Goal: Information Seeking & Learning: Check status

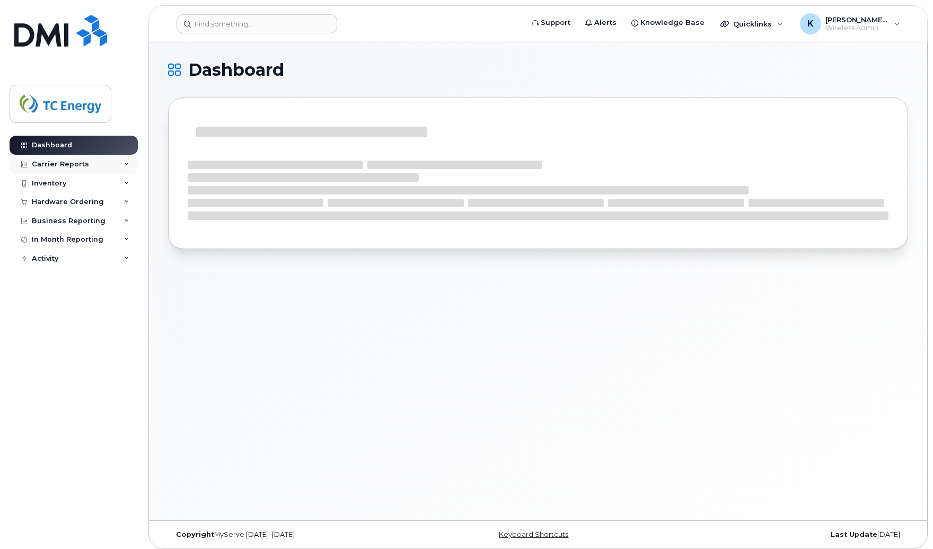
click at [43, 163] on div "Carrier Reports" at bounding box center [60, 164] width 57 height 8
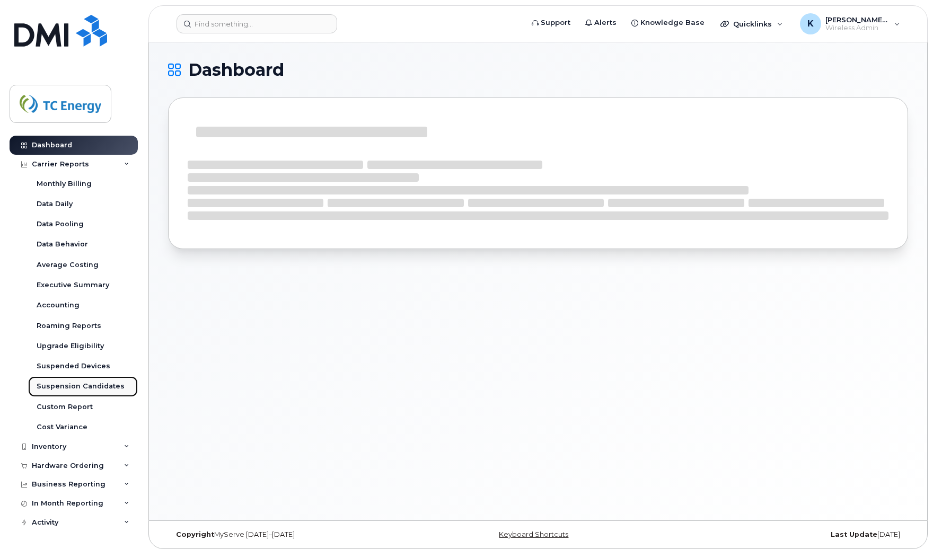
click at [79, 382] on div "Suspension Candidates" at bounding box center [81, 387] width 88 height 10
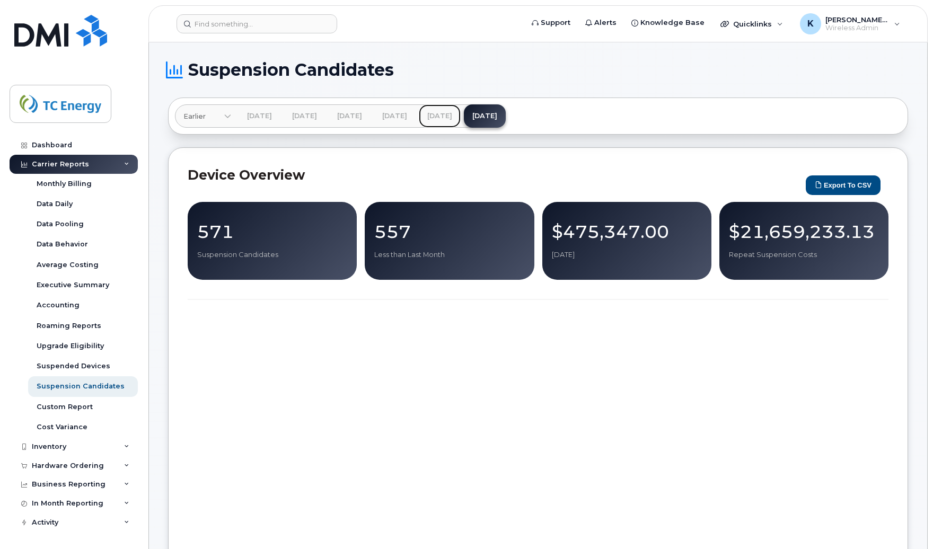
click at [461, 117] on link "Aug 2025" at bounding box center [440, 115] width 42 height 23
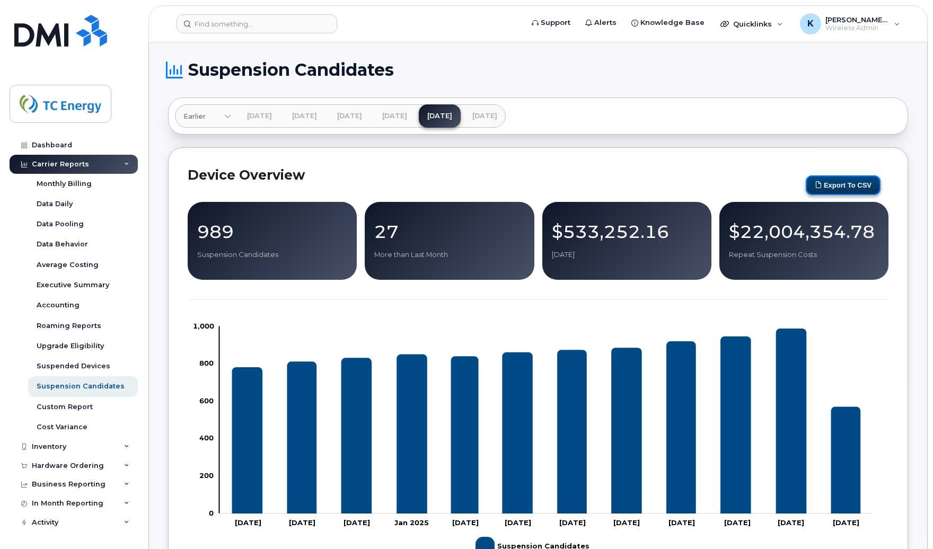
click at [834, 185] on button "Export to CSV" at bounding box center [843, 186] width 75 height 20
click at [207, 31] on input at bounding box center [257, 23] width 161 height 19
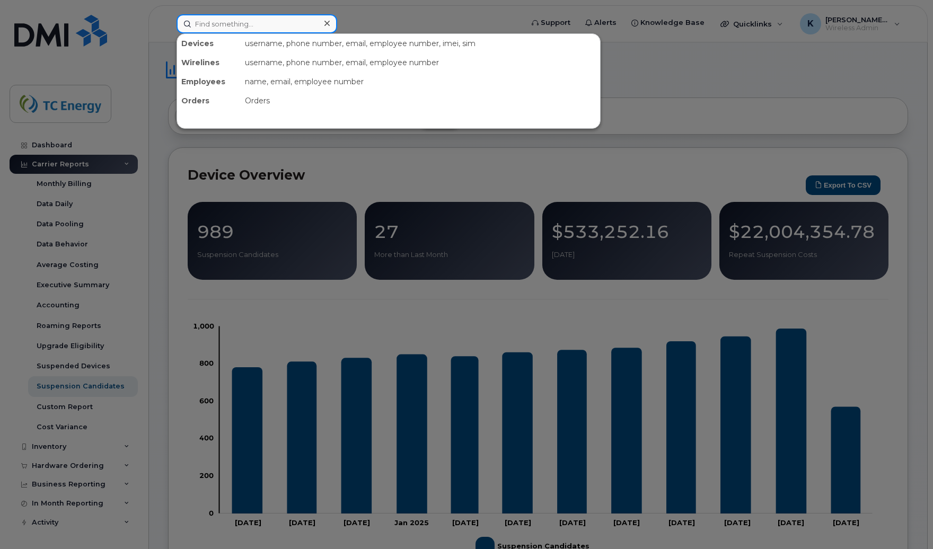
paste input "2482253638"
type input "2482253638"
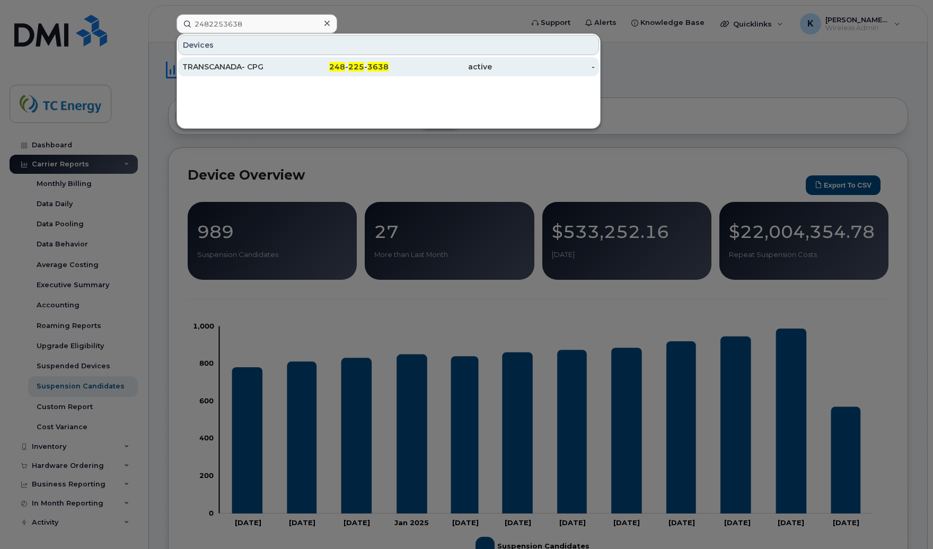
click at [229, 66] on div "TRANSCANADA- CPG" at bounding box center [233, 67] width 103 height 11
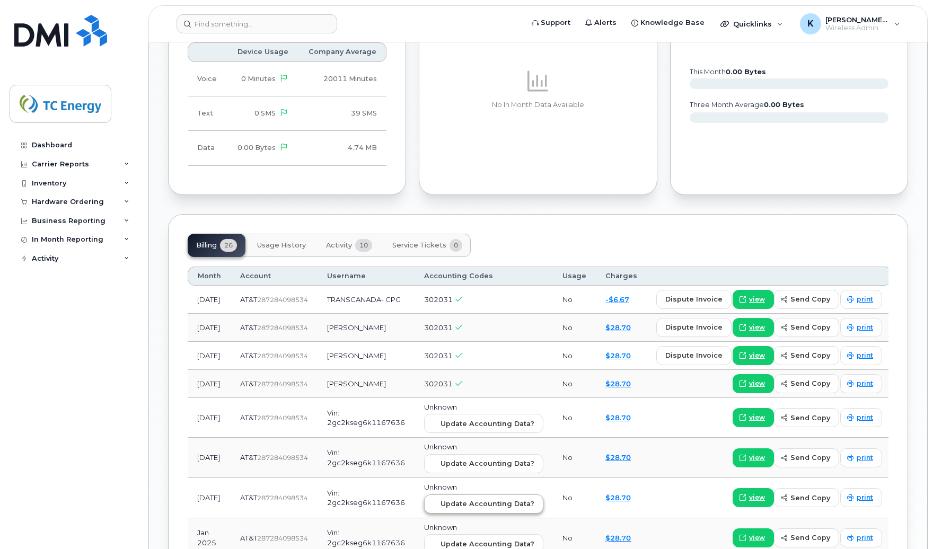
scroll to position [849, 0]
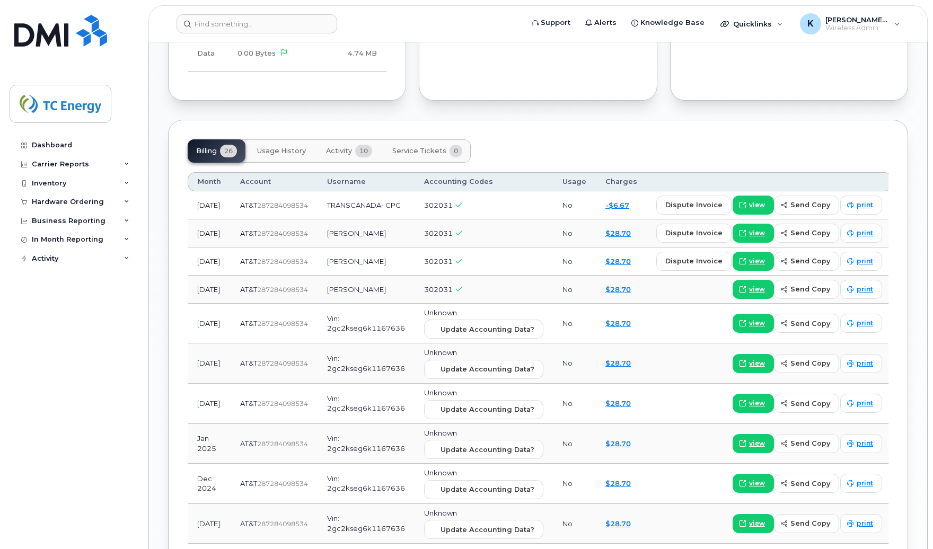
click at [338, 154] on span "Activity" at bounding box center [339, 151] width 26 height 8
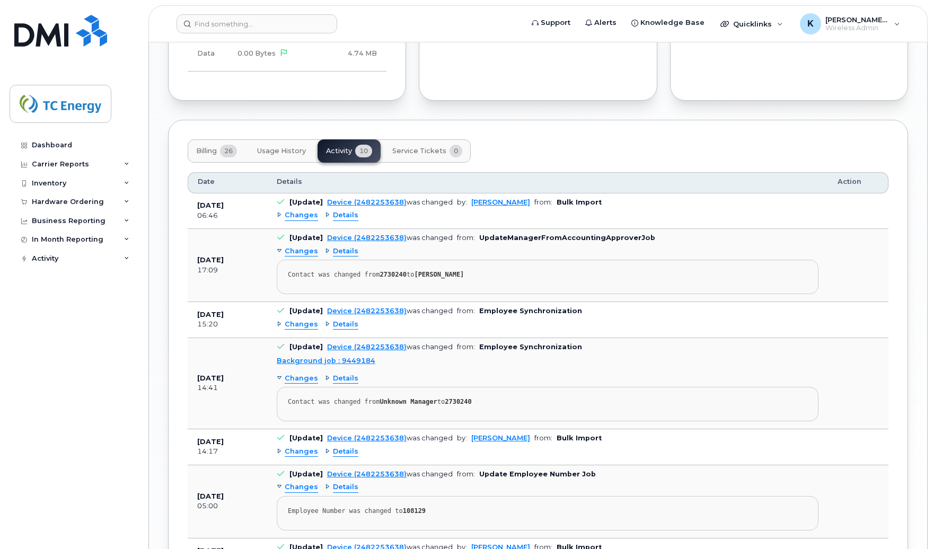
drag, startPoint x: 440, startPoint y: 237, endPoint x: 421, endPoint y: 242, distance: 19.5
drag, startPoint x: 421, startPoint y: 242, endPoint x: 805, endPoint y: 241, distance: 384.0
click at [805, 241] on td "[Update] Device (2482253638) was changed from: UpdateManagerFromAccountingAppro…" at bounding box center [547, 265] width 561 height 73
click at [763, 214] on div "Changes Details" at bounding box center [548, 215] width 542 height 17
click at [237, 25] on input at bounding box center [257, 23] width 161 height 19
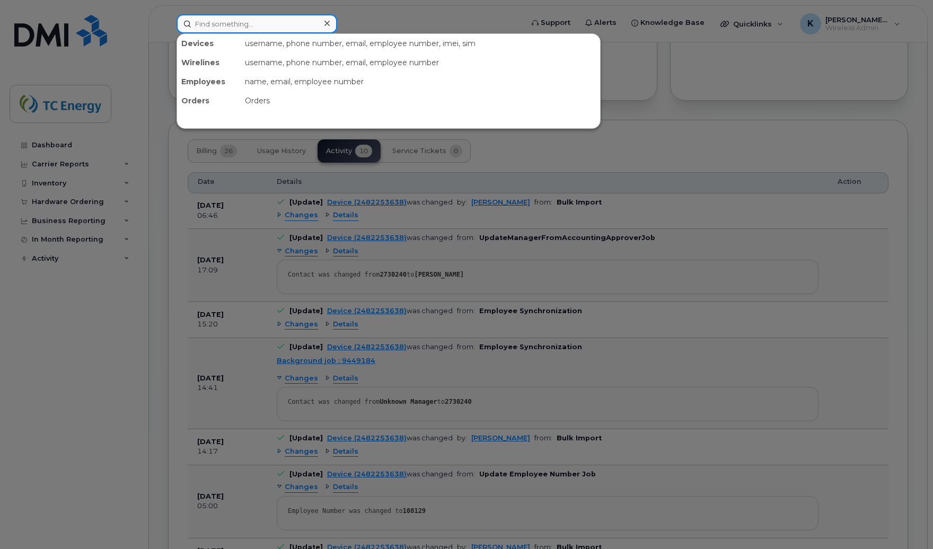
paste input "3062947795"
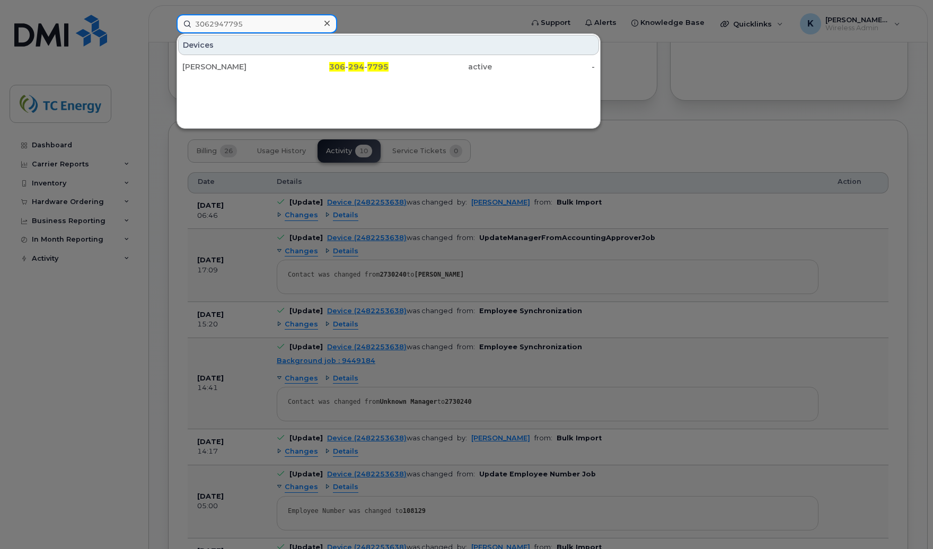
type input "3062947795"
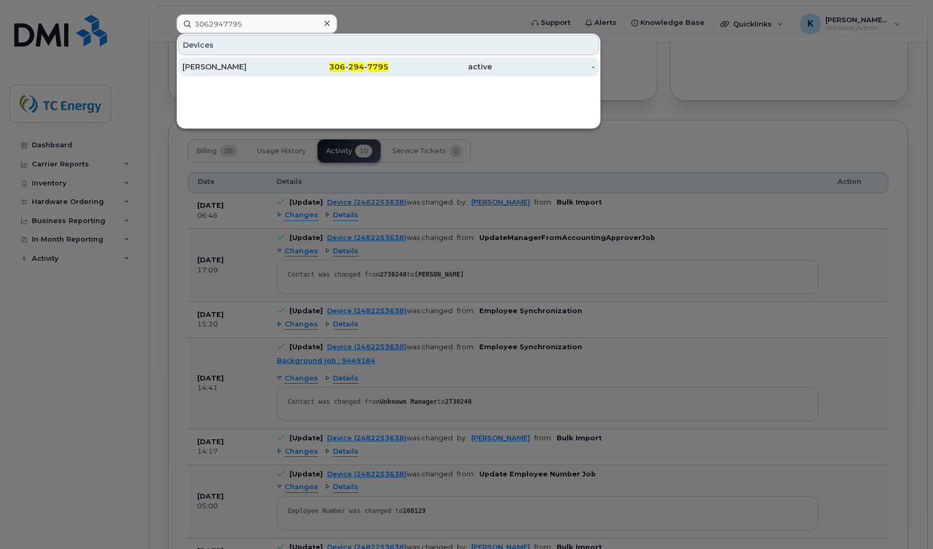
click at [201, 67] on div "[PERSON_NAME]" at bounding box center [233, 67] width 103 height 11
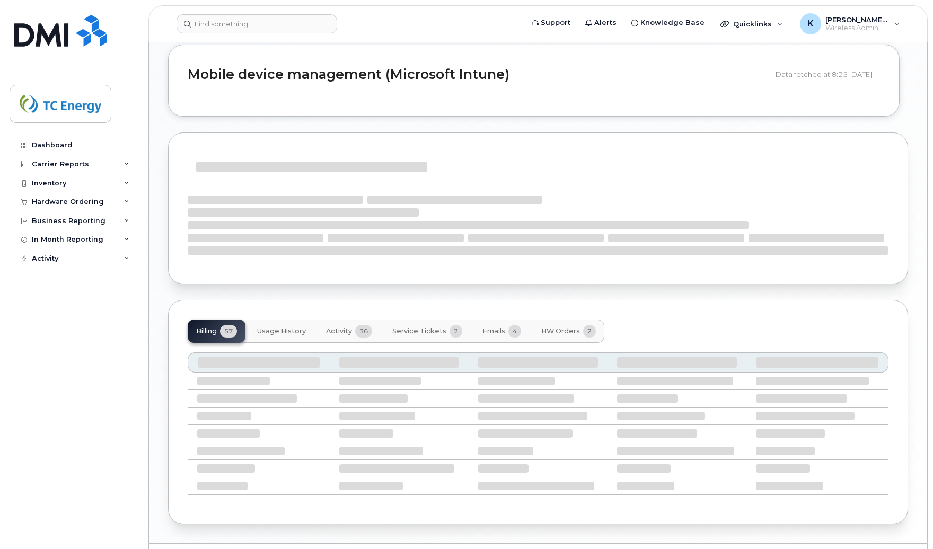
scroll to position [671, 0]
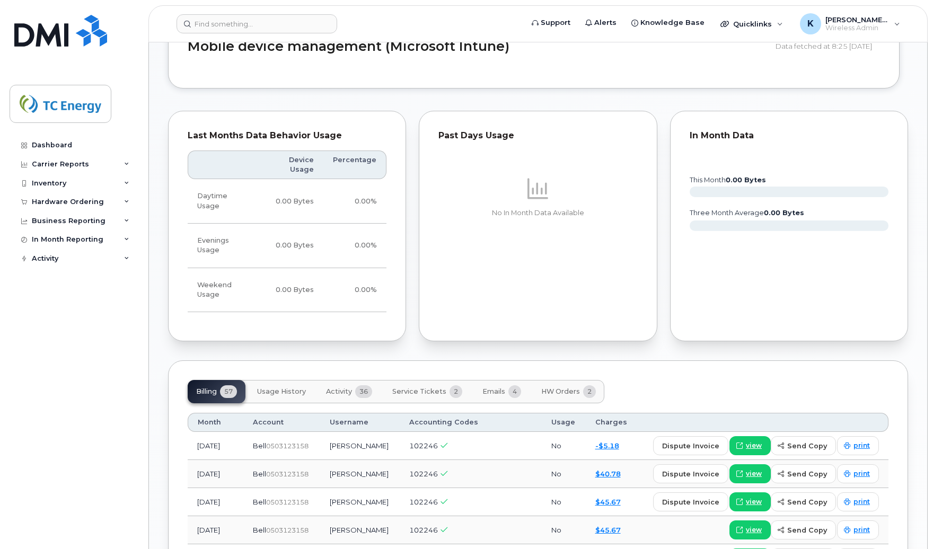
click at [431, 388] on span "Service Tickets" at bounding box center [419, 392] width 54 height 8
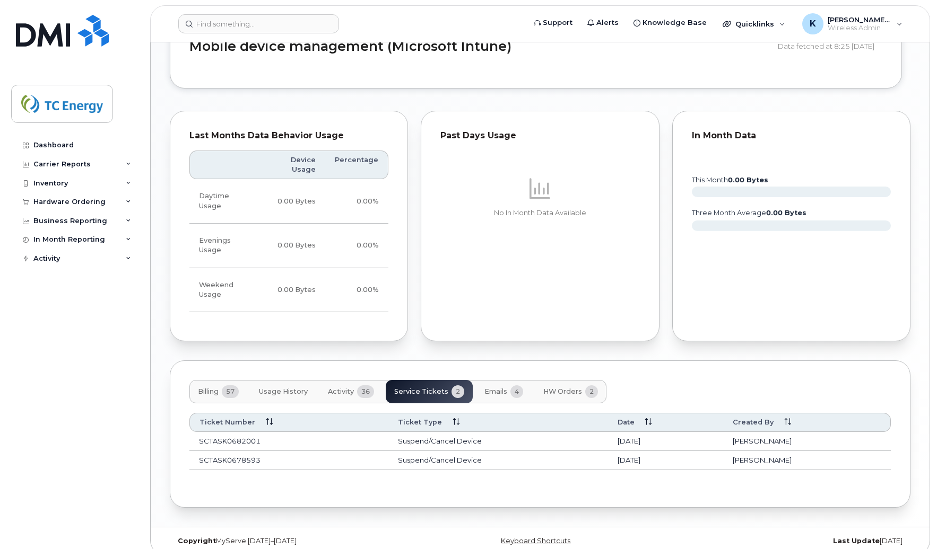
scroll to position [673, 0]
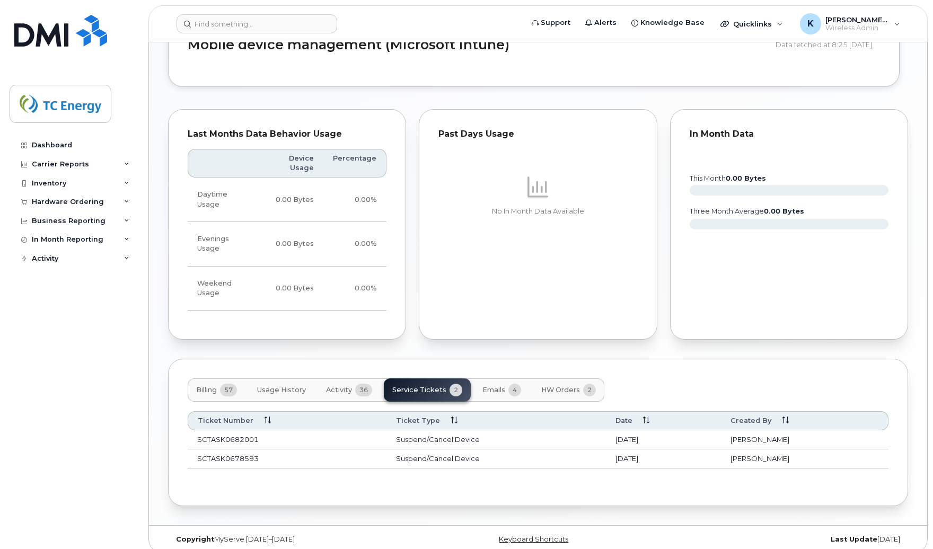
click at [494, 386] on span "Emails" at bounding box center [494, 390] width 23 height 8
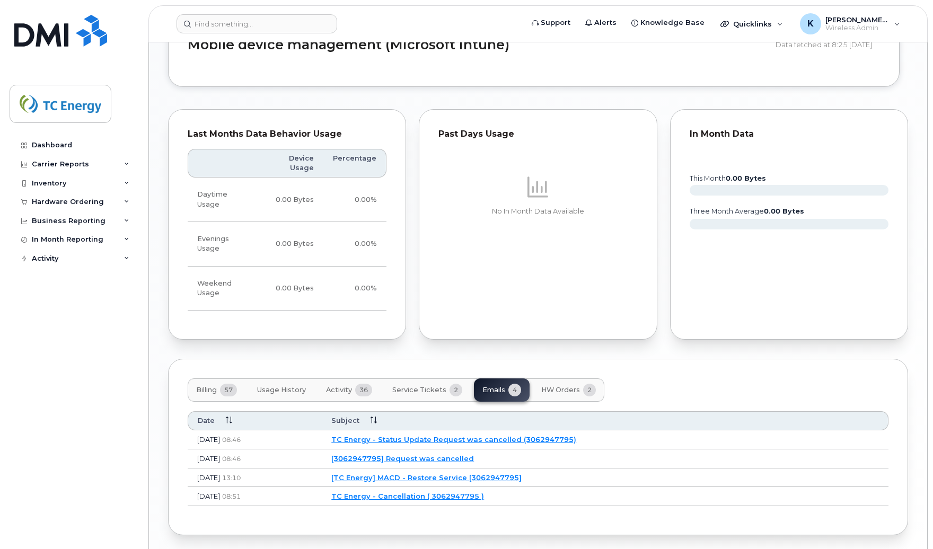
click at [417, 435] on link "TC Energy - Status Update Request was cancelled (3062947795)" at bounding box center [453, 439] width 245 height 8
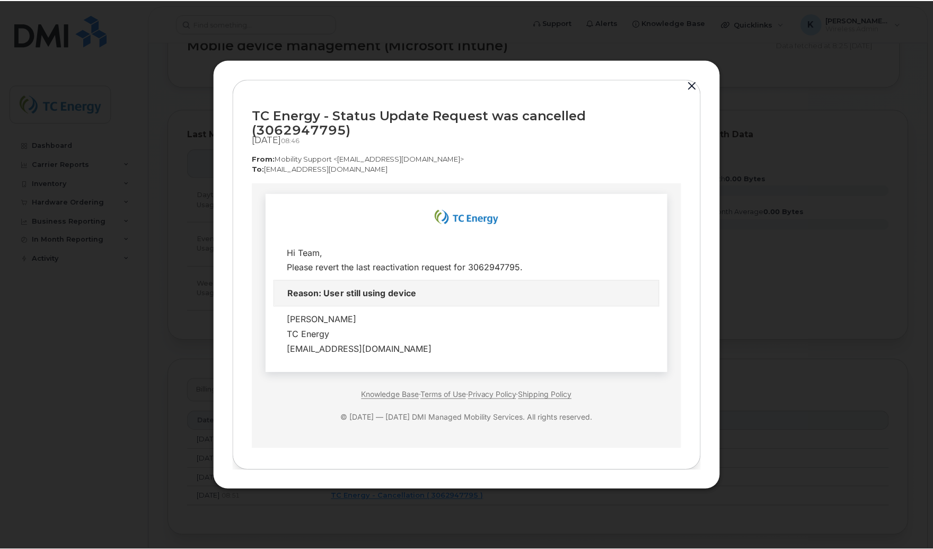
scroll to position [0, 0]
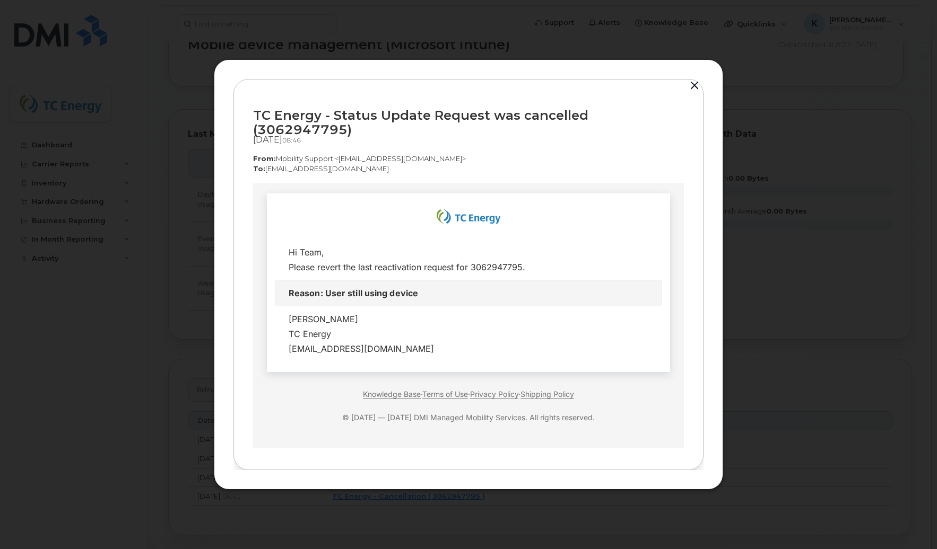
click at [693, 93] on button "button" at bounding box center [694, 85] width 16 height 15
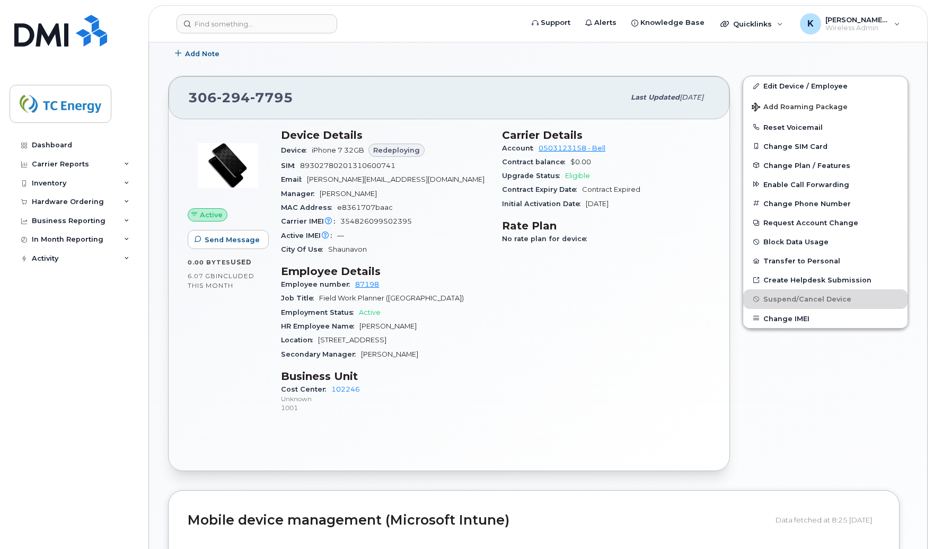
scroll to position [119, 0]
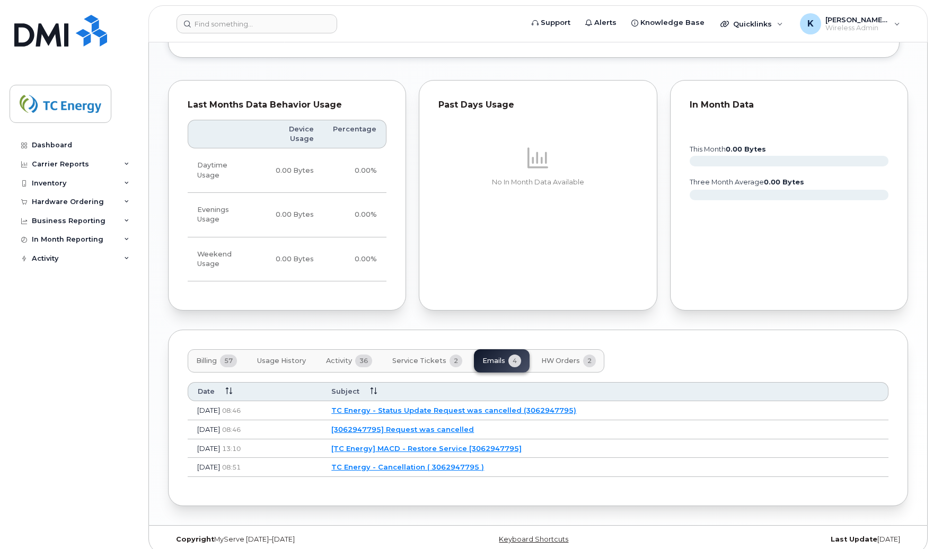
click at [424, 425] on link "[3062947795] Request was cancelled" at bounding box center [402, 429] width 143 height 8
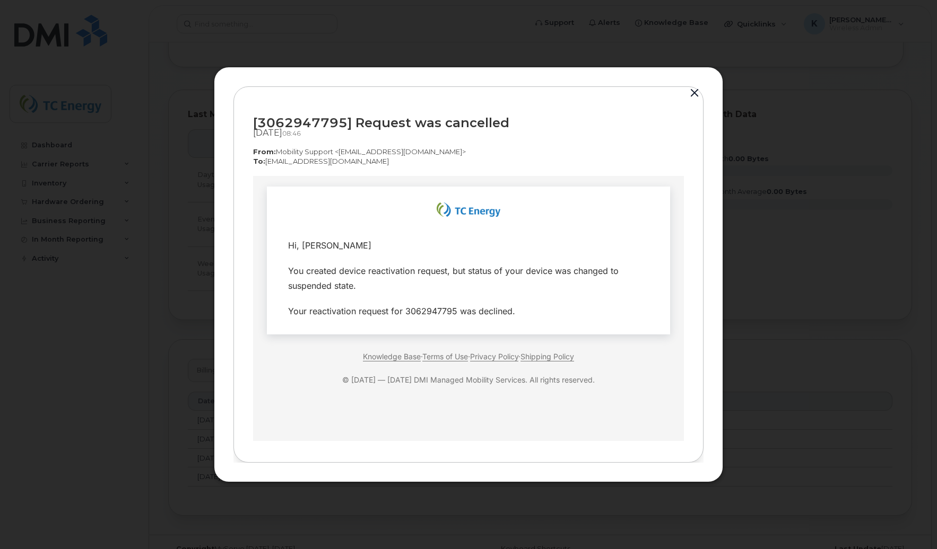
scroll to position [0, 0]
click at [694, 93] on button "button" at bounding box center [694, 93] width 16 height 15
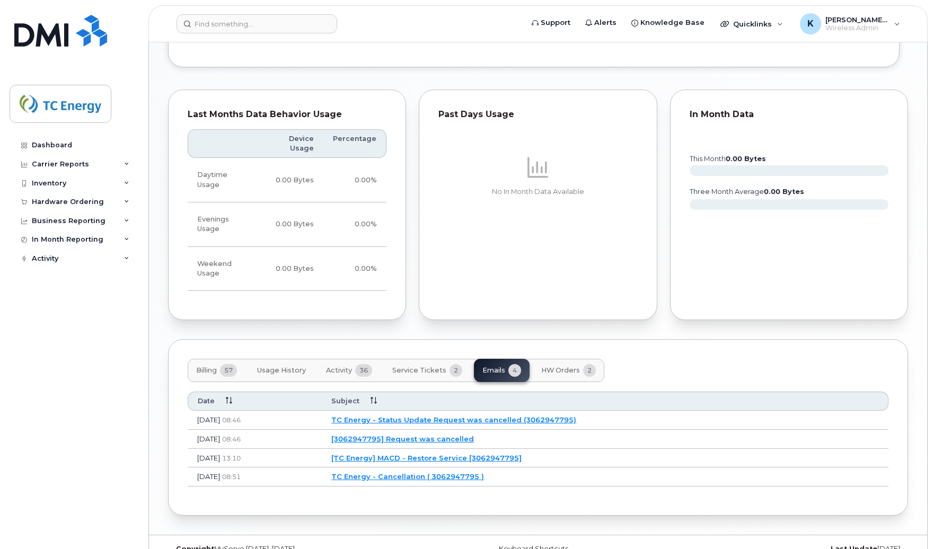
click at [411, 416] on link "TC Energy - Status Update Request was cancelled (3062947795)" at bounding box center [453, 420] width 245 height 8
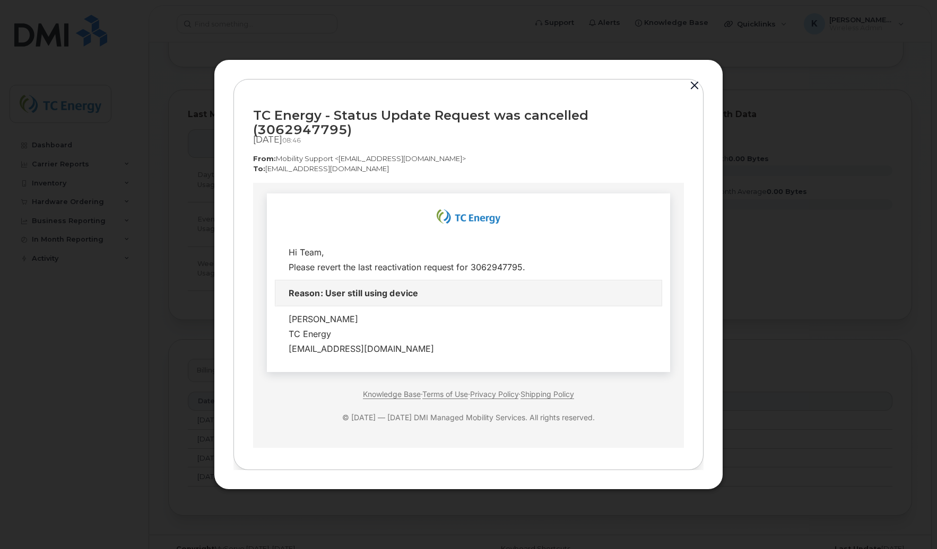
click at [691, 93] on button "button" at bounding box center [694, 85] width 16 height 15
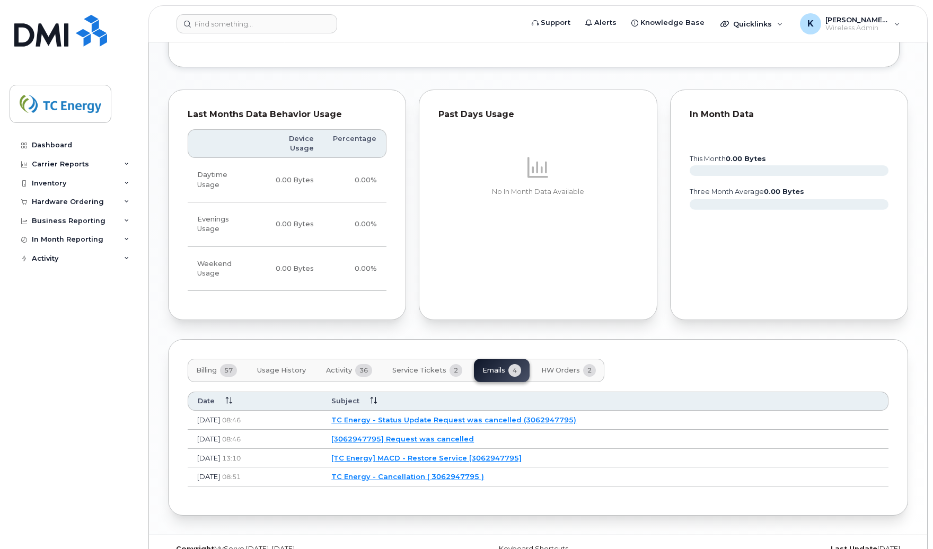
click at [433, 454] on link "[TC Energy] MACD - Restore Service [3062947795]" at bounding box center [426, 458] width 190 height 8
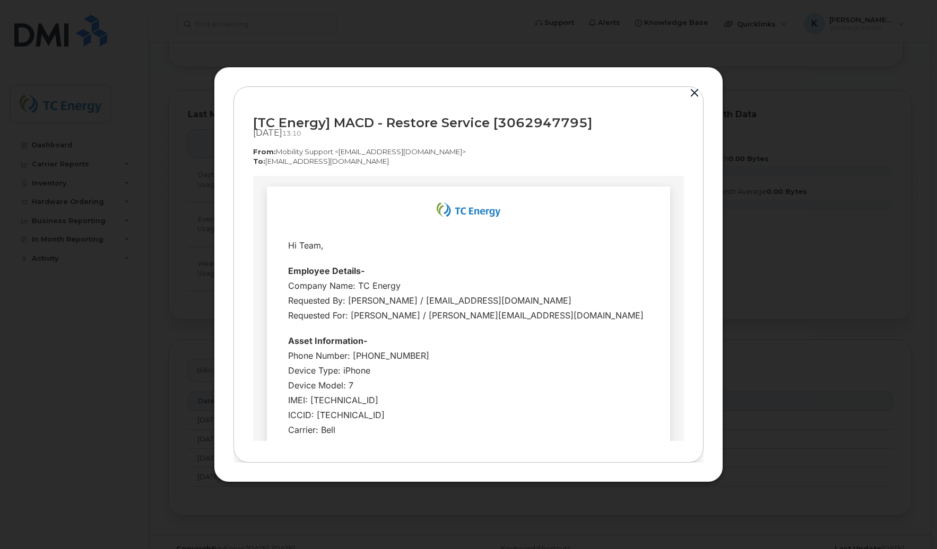
click at [694, 92] on button "button" at bounding box center [694, 93] width 16 height 15
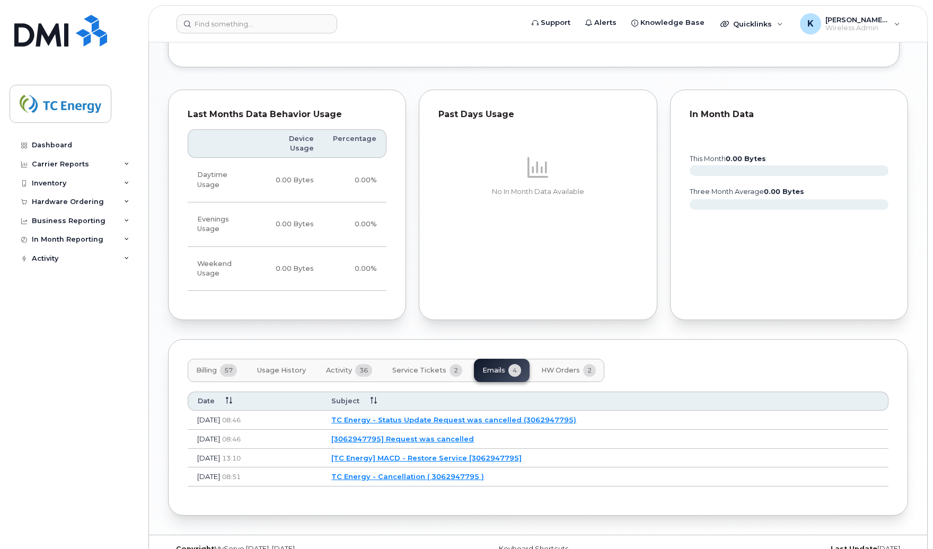
click at [448, 435] on link "[3062947795] Request was cancelled" at bounding box center [402, 439] width 143 height 8
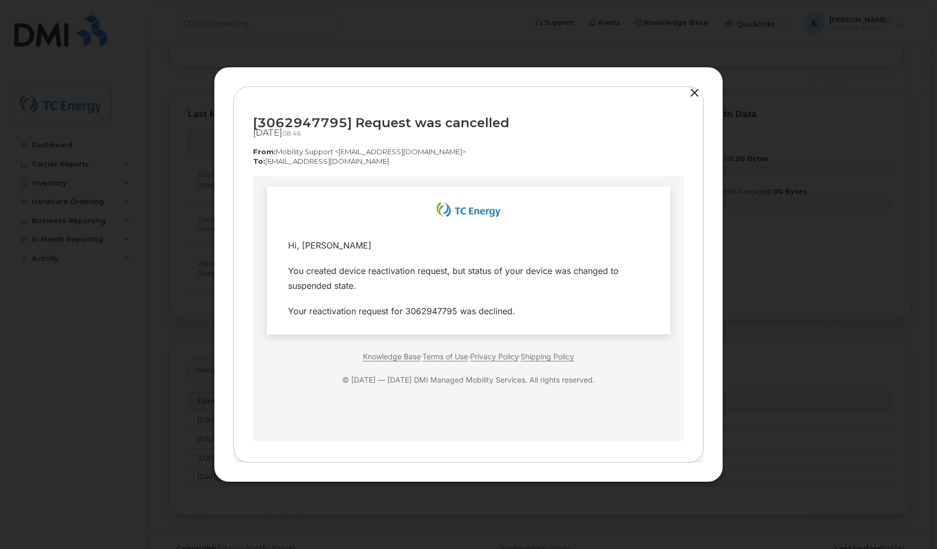
click at [693, 97] on button "button" at bounding box center [694, 93] width 16 height 15
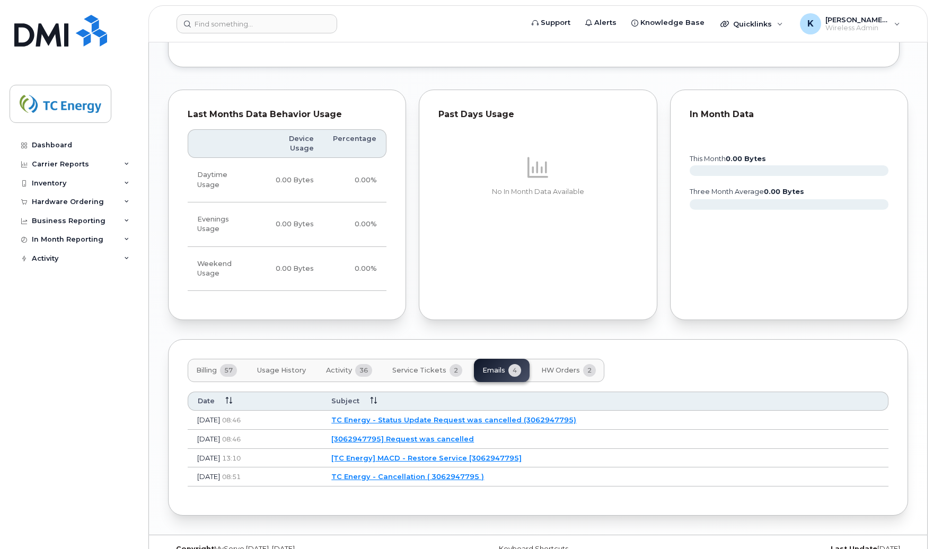
click at [501, 416] on link "TC Energy - Status Update Request was cancelled (3062947795)" at bounding box center [453, 420] width 245 height 8
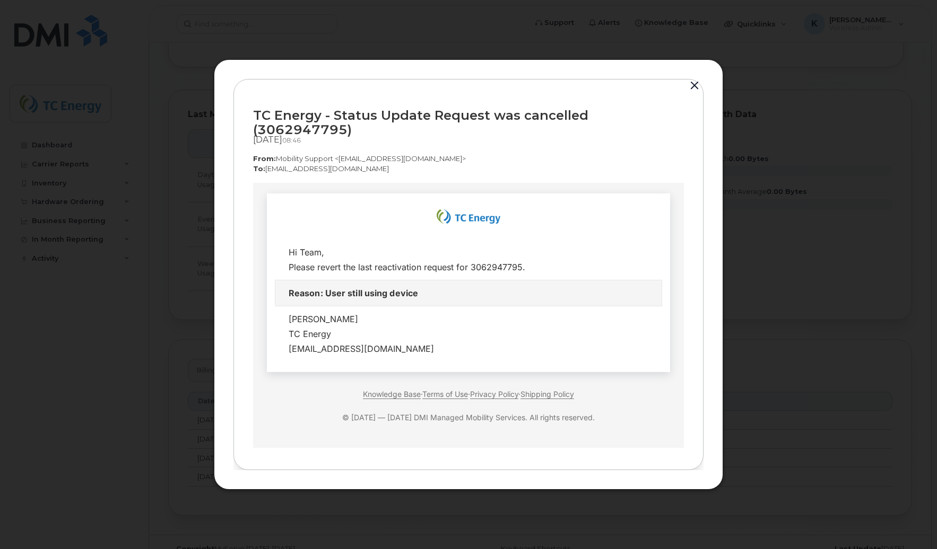
click at [696, 93] on button "button" at bounding box center [694, 85] width 16 height 15
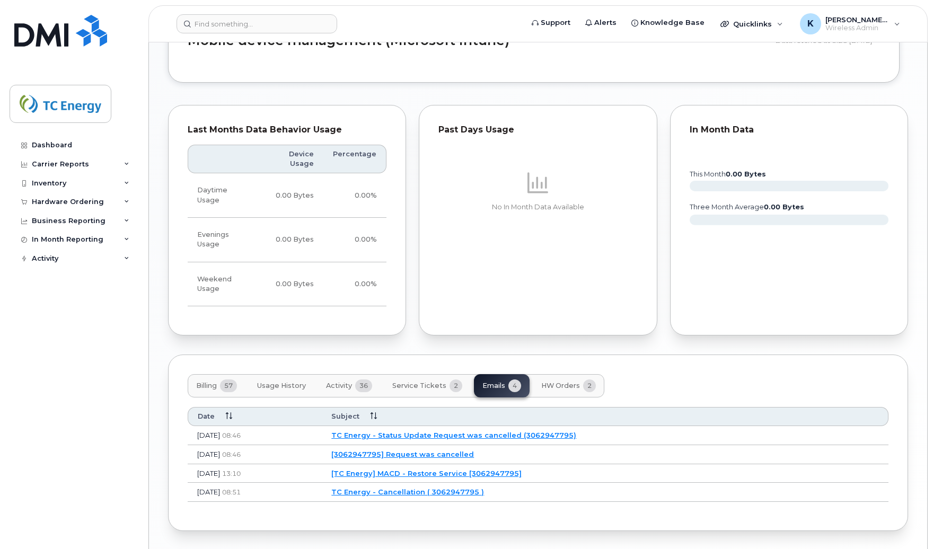
scroll to position [702, 0]
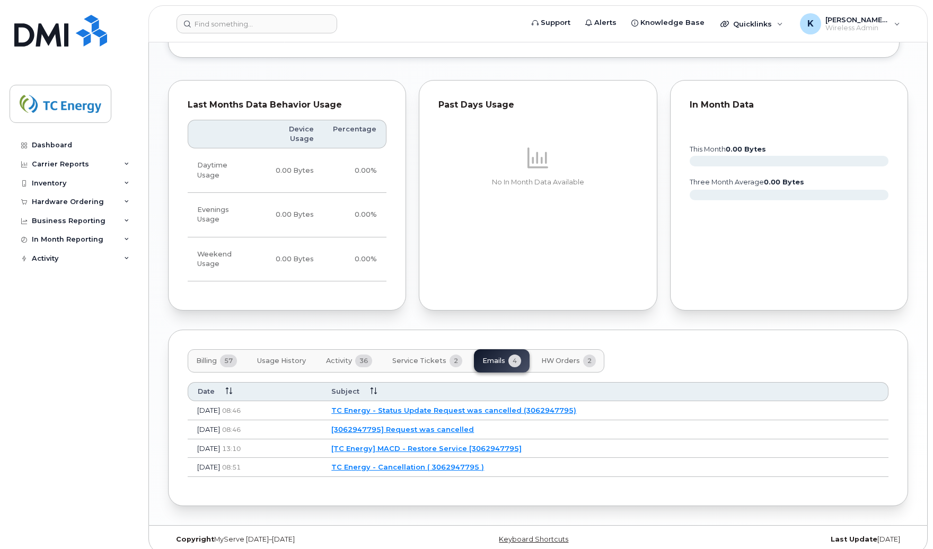
click at [418, 425] on link "[3062947795] Request was cancelled" at bounding box center [402, 429] width 143 height 8
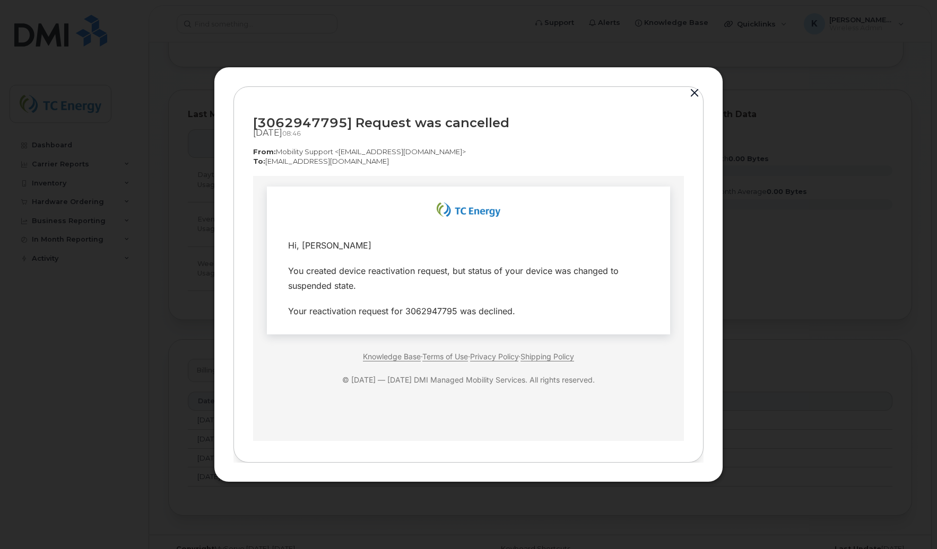
scroll to position [0, 0]
click at [694, 91] on button "button" at bounding box center [694, 93] width 16 height 15
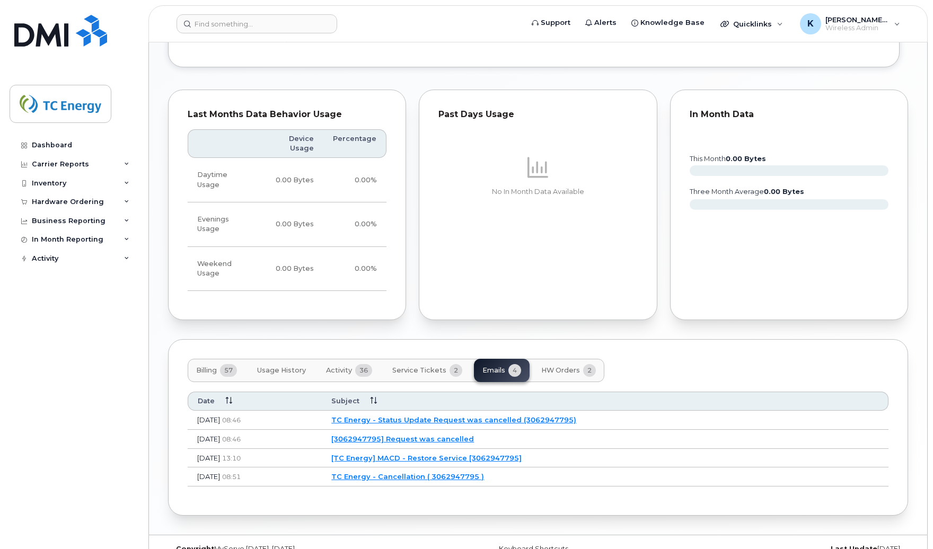
click at [419, 416] on link "TC Energy - Status Update Request was cancelled (3062947795)" at bounding box center [453, 420] width 245 height 8
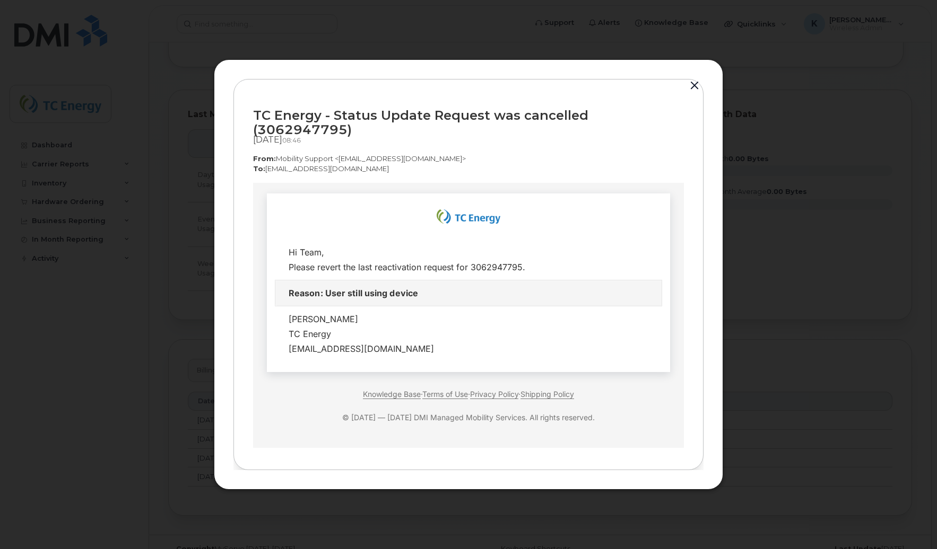
click at [695, 92] on button "button" at bounding box center [694, 85] width 16 height 15
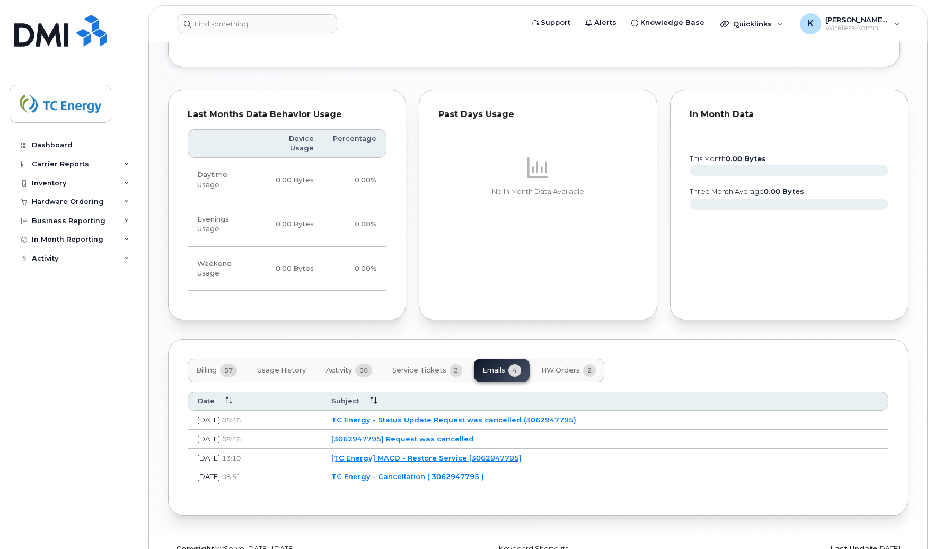
click at [455, 473] on link "TC Energy - Cancellation ( 3062947795 )" at bounding box center [407, 477] width 153 height 8
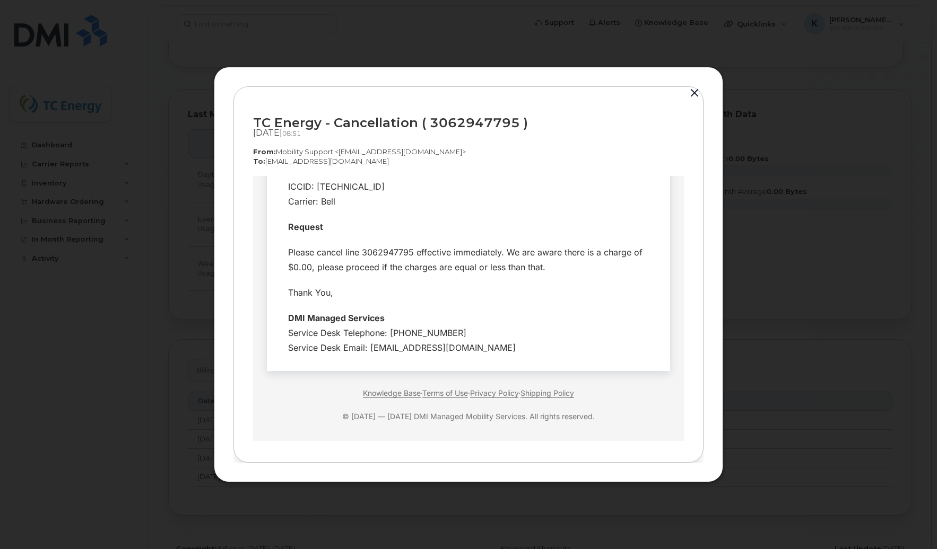
scroll to position [238, 0]
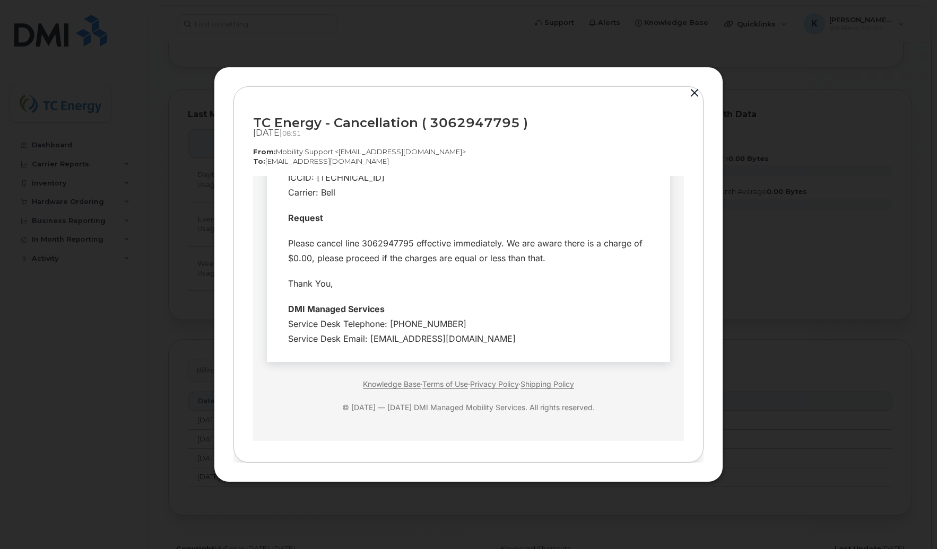
click at [693, 93] on button "button" at bounding box center [694, 93] width 16 height 15
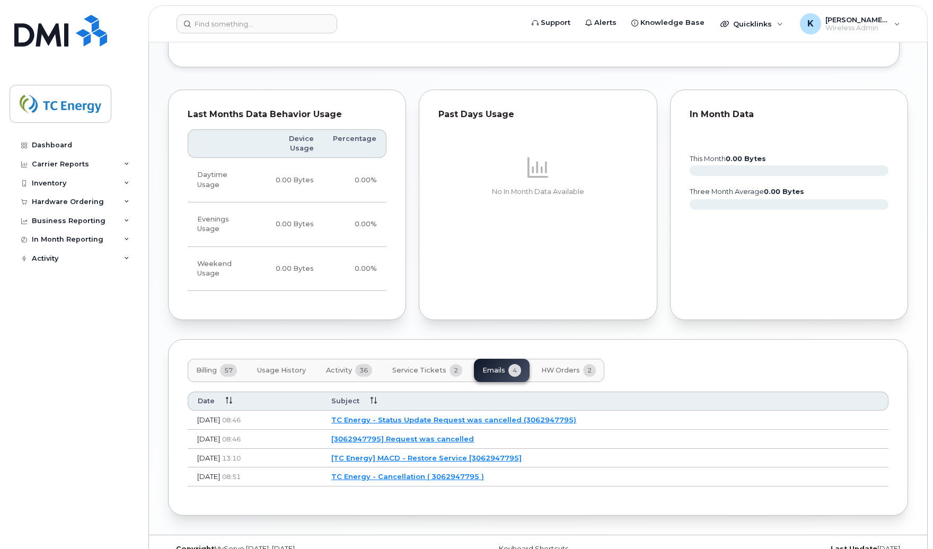
click at [415, 454] on link "[TC Energy] MACD - Restore Service [3062947795]" at bounding box center [426, 458] width 190 height 8
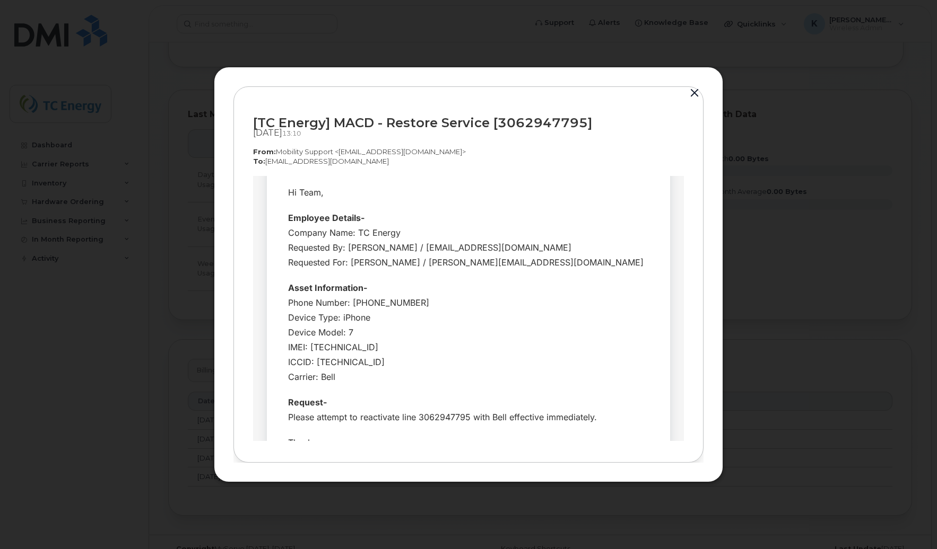
scroll to position [0, 0]
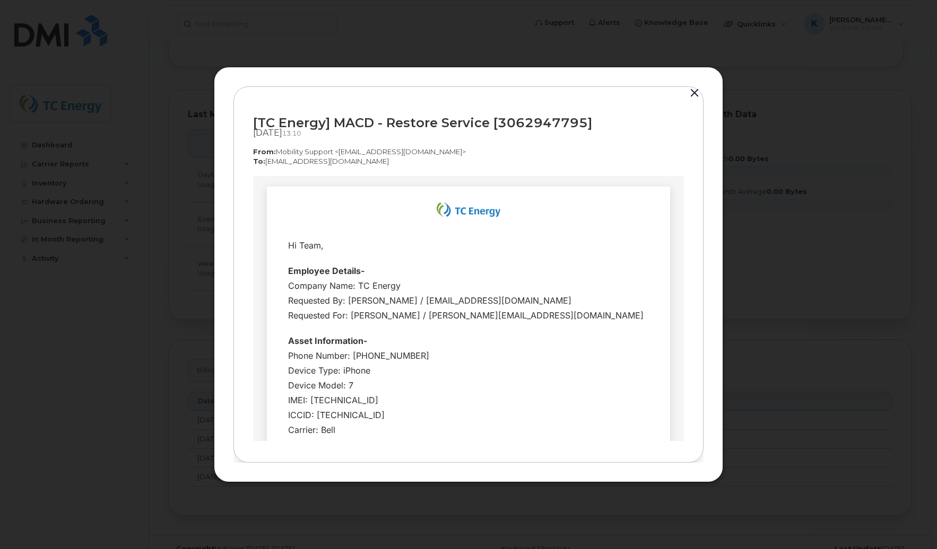
click at [695, 94] on button "button" at bounding box center [694, 93] width 16 height 15
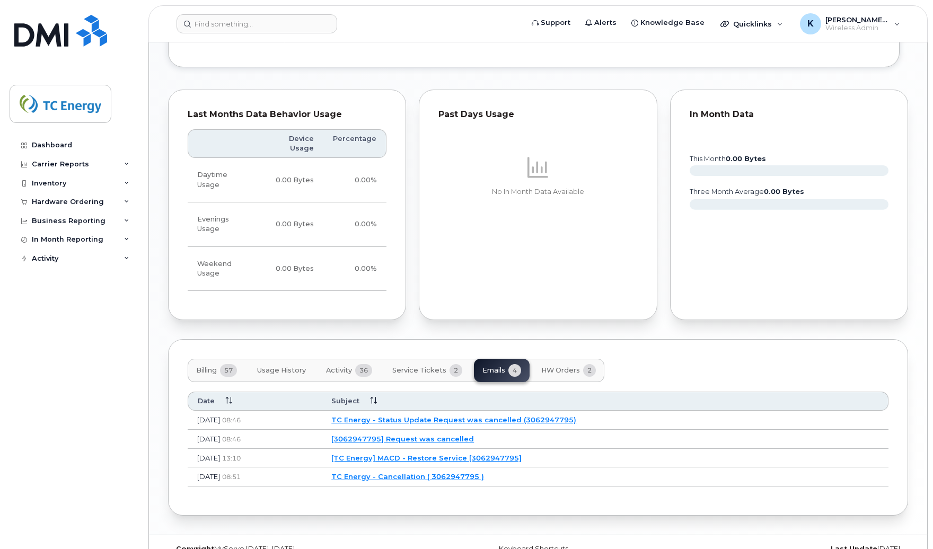
click at [455, 416] on link "TC Energy - Status Update Request was cancelled (3062947795)" at bounding box center [453, 420] width 245 height 8
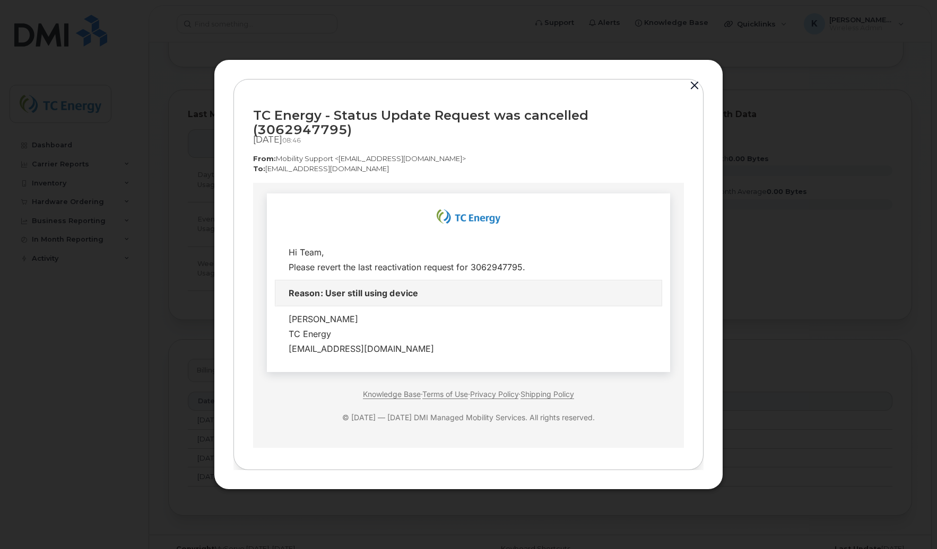
click at [696, 93] on button "button" at bounding box center [694, 85] width 16 height 15
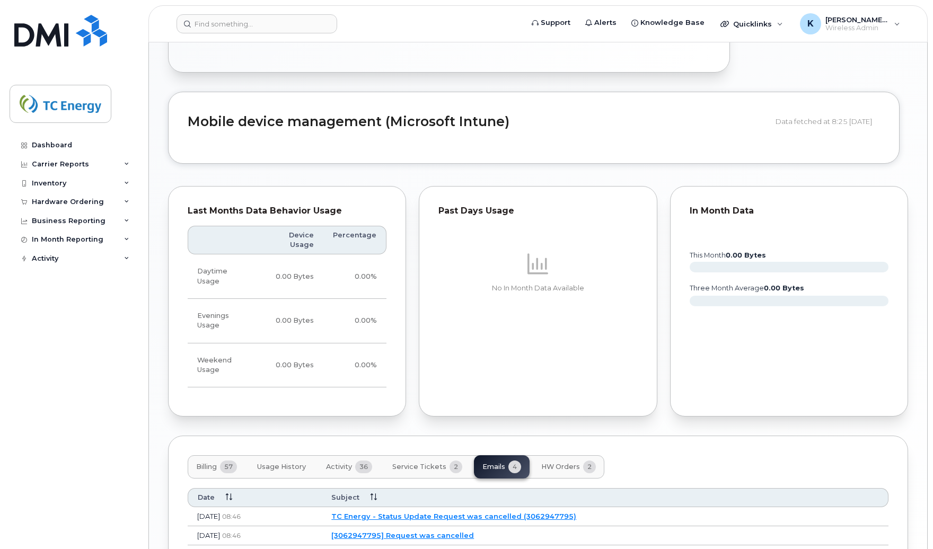
scroll to position [702, 0]
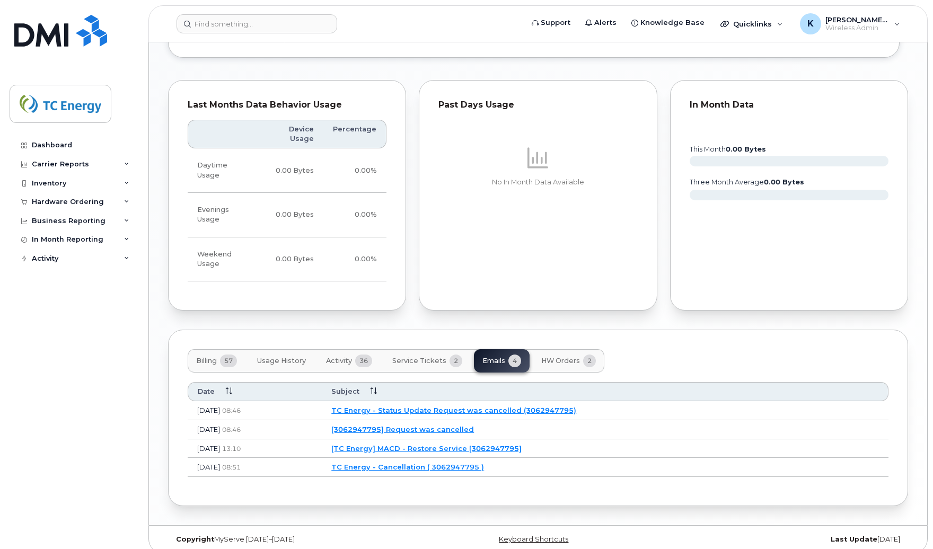
click at [567, 357] on span "HW Orders" at bounding box center [560, 361] width 39 height 8
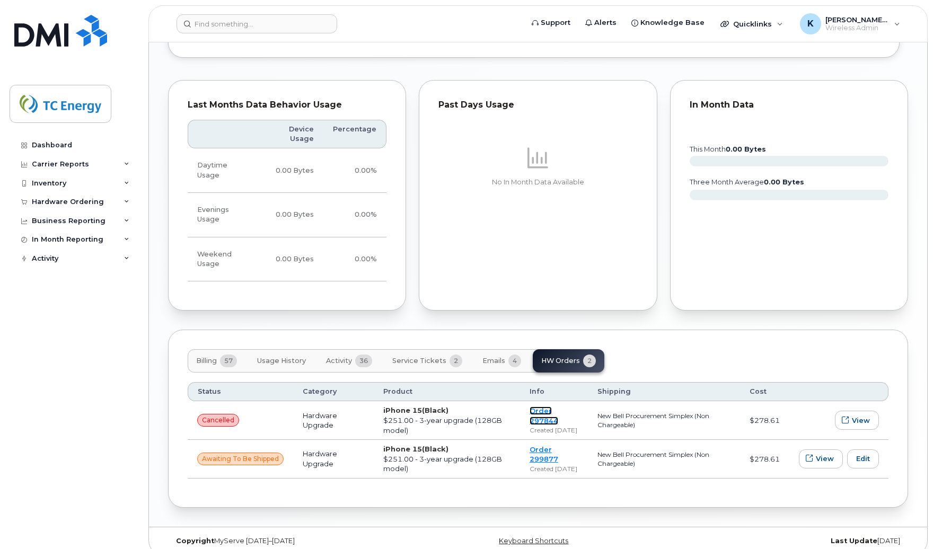
click at [547, 407] on link "Order 297844" at bounding box center [544, 416] width 29 height 19
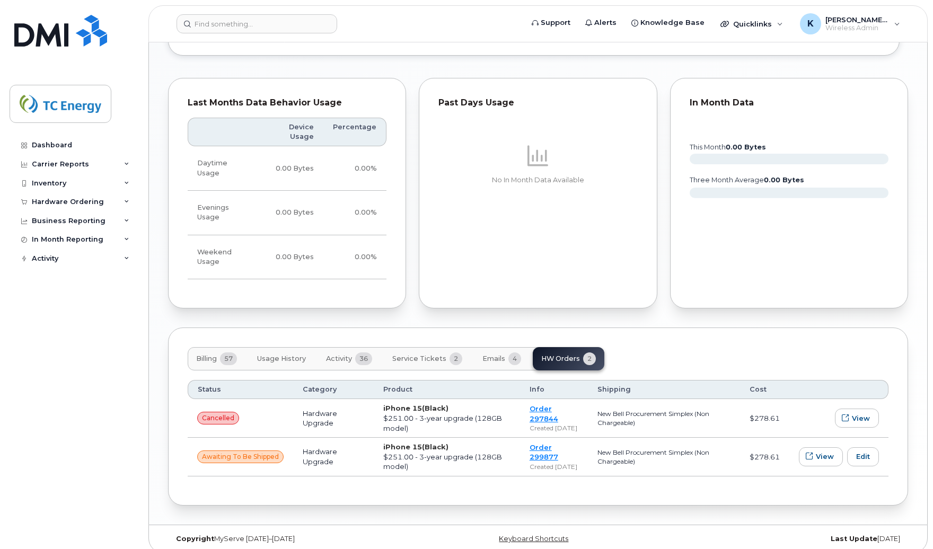
click at [337, 347] on button "Activity 36" at bounding box center [349, 358] width 63 height 23
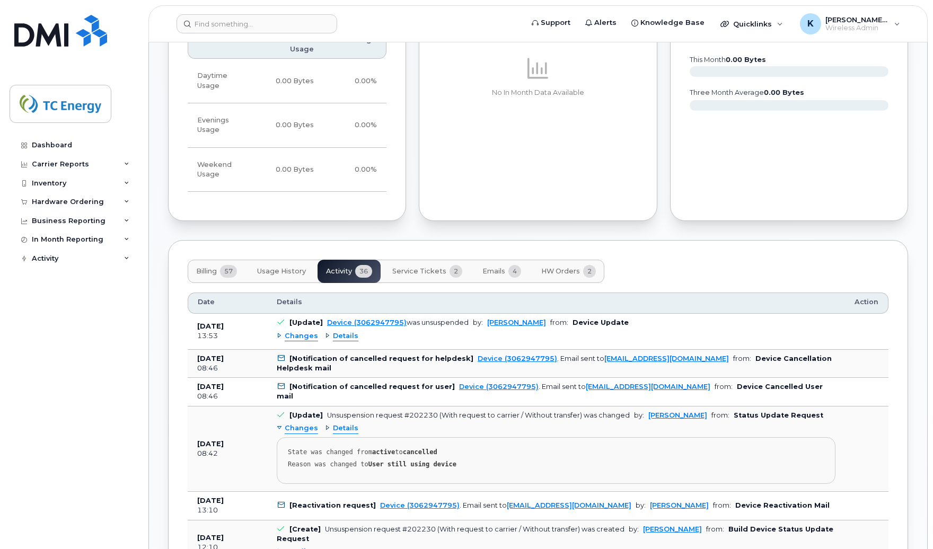
scroll to position [810, 0]
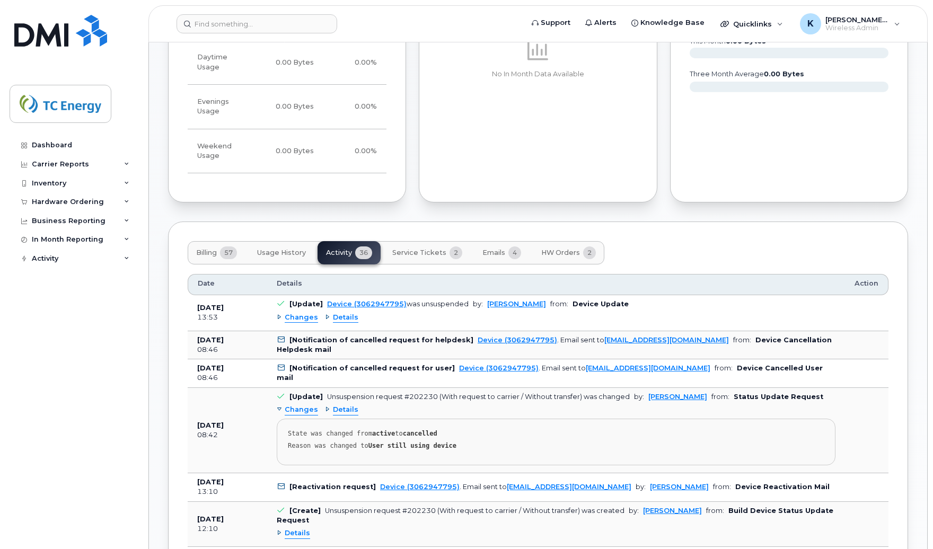
drag, startPoint x: 449, startPoint y: 411, endPoint x: 417, endPoint y: 405, distance: 32.4
drag, startPoint x: 417, startPoint y: 405, endPoint x: 693, endPoint y: 247, distance: 317.7
click at [694, 248] on div "Billing 57 Usage History Activity 36 Service Tickets 2 Emails 4 HW Orders 2" at bounding box center [538, 252] width 701 height 23
click at [751, 241] on div "Billing 57 Usage History Activity 36 Service Tickets 2 Emails 4 HW Orders 2" at bounding box center [538, 252] width 701 height 23
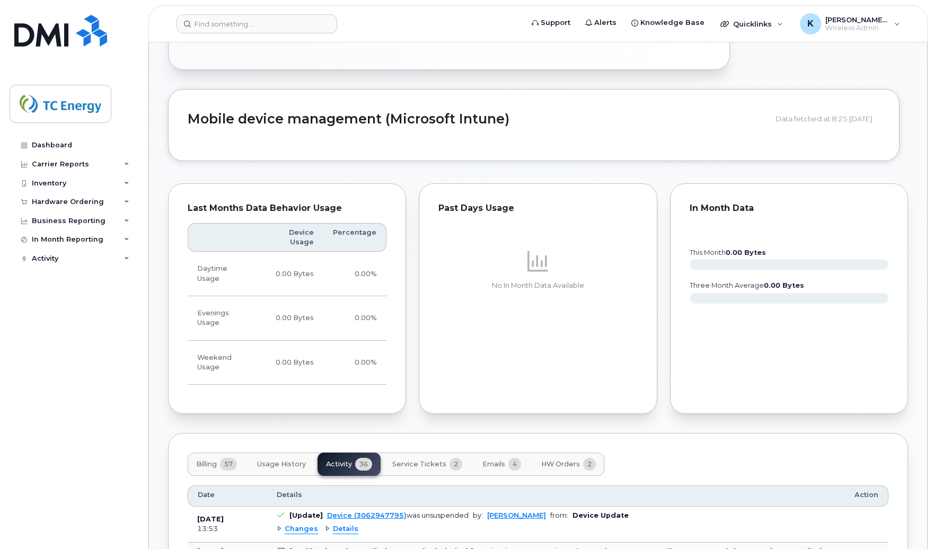
scroll to position [598, 0]
click at [423, 453] on button "Service Tickets 2" at bounding box center [427, 464] width 87 height 23
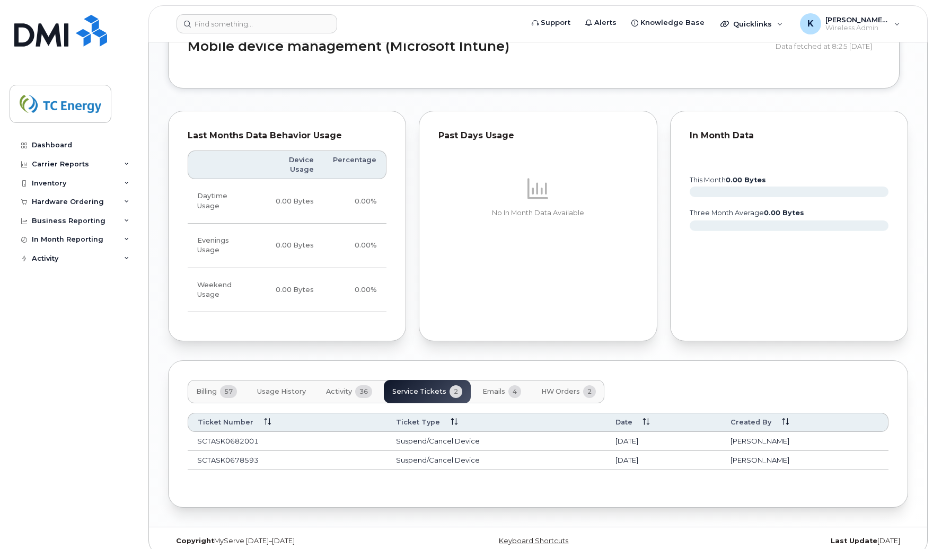
scroll to position [673, 0]
click at [202, 386] on span "Billing" at bounding box center [206, 390] width 21 height 8
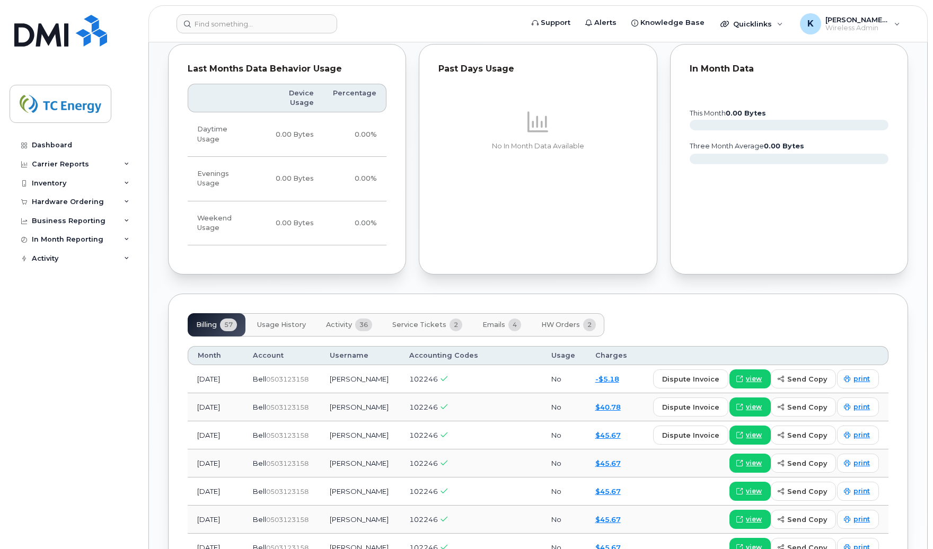
scroll to position [832, 0]
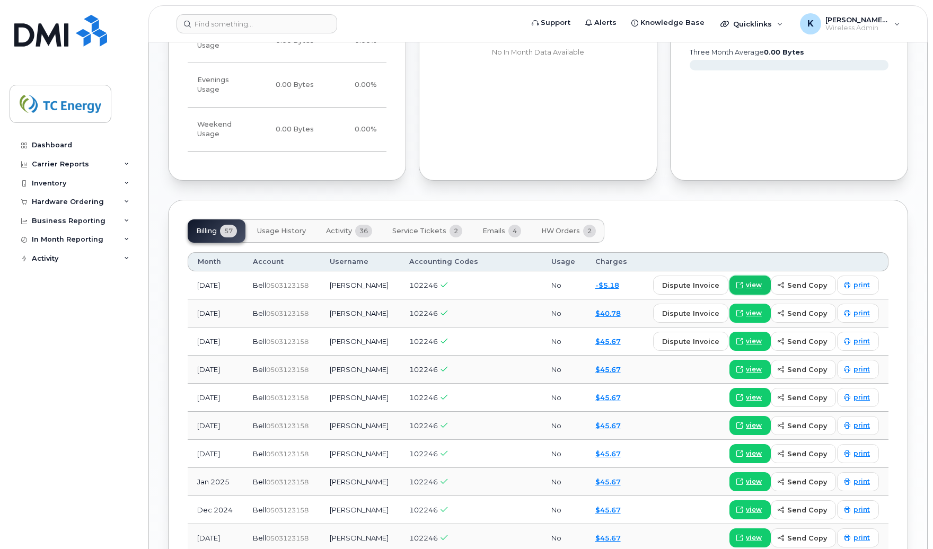
click at [750, 281] on span "view" at bounding box center [754, 286] width 16 height 10
click at [761, 309] on span "view" at bounding box center [754, 314] width 16 height 10
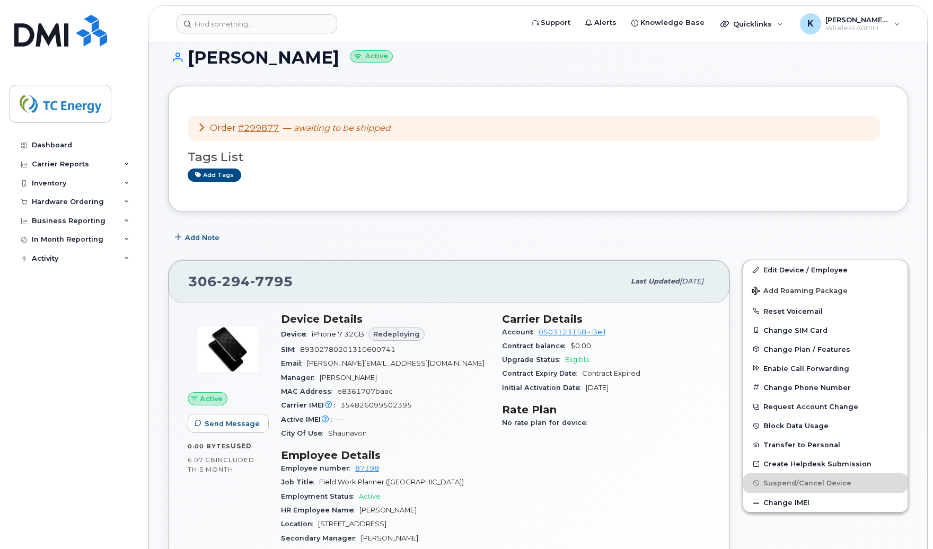
scroll to position [0, 0]
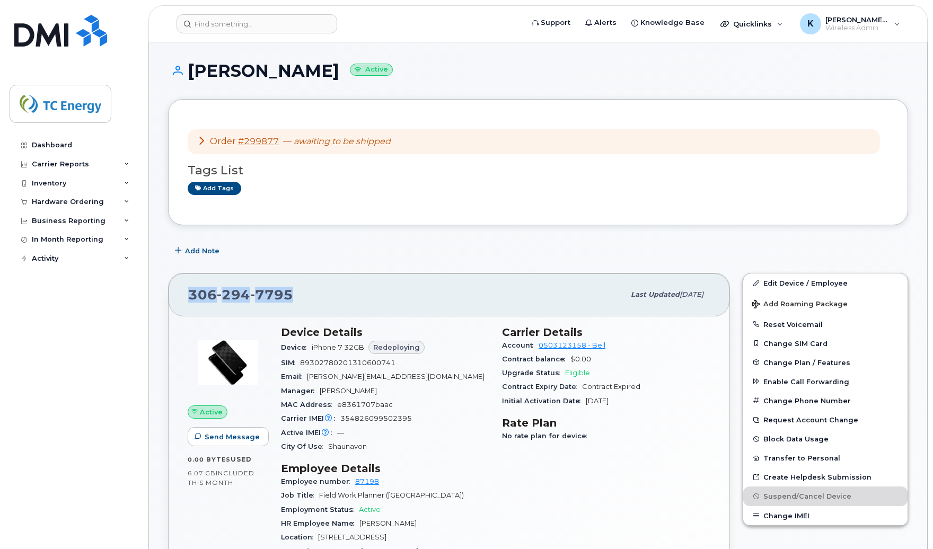
drag, startPoint x: 292, startPoint y: 293, endPoint x: 179, endPoint y: 291, distance: 113.0
click at [179, 291] on div "306 294 7795 Last updated Sep 03, 2025" at bounding box center [449, 295] width 561 height 42
copy span "306 294 7795"
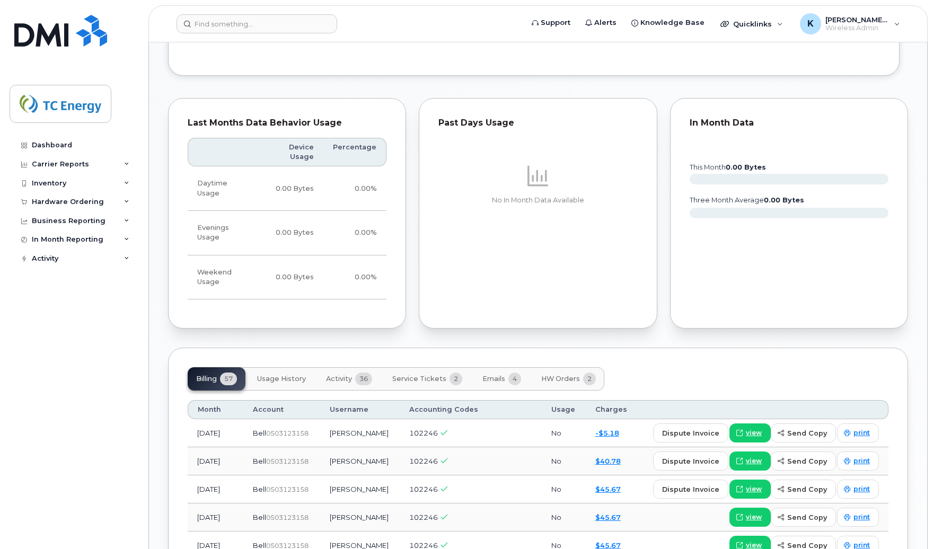
scroll to position [796, 0]
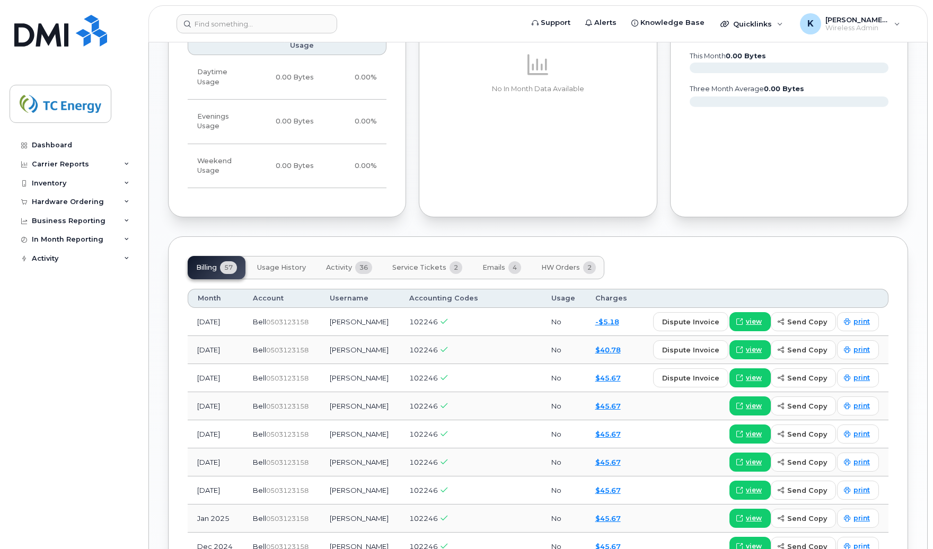
click at [410, 264] on span "Service Tickets" at bounding box center [419, 268] width 54 height 8
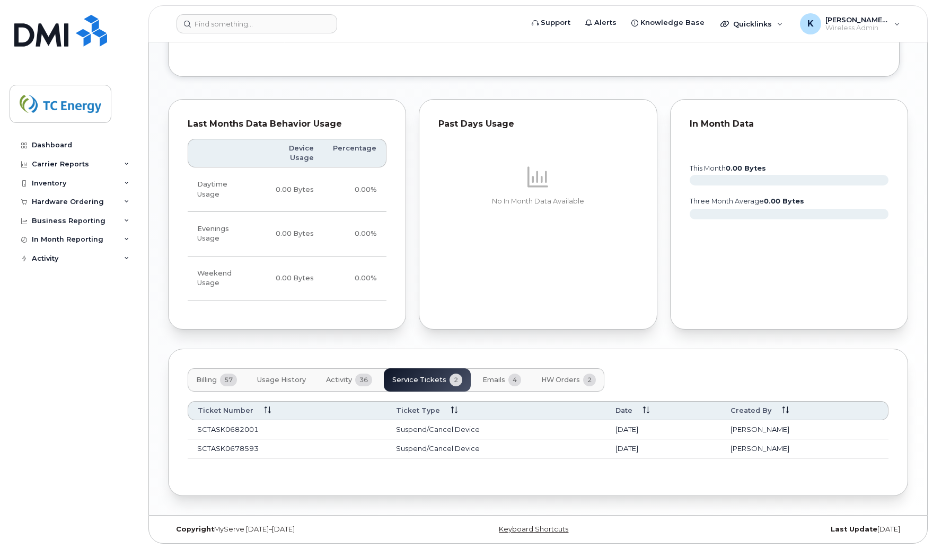
scroll to position [673, 0]
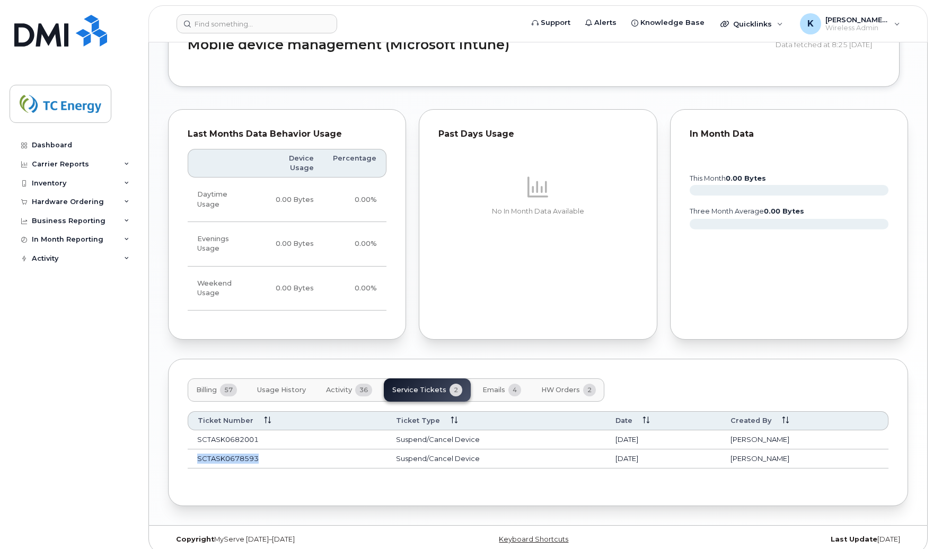
drag, startPoint x: 262, startPoint y: 449, endPoint x: 198, endPoint y: 452, distance: 63.7
click at [198, 452] on td "SCTASK0678593" at bounding box center [287, 459] width 199 height 19
copy td "SCTASK0678593"
click at [229, 431] on td "SCTASK0682001" at bounding box center [287, 440] width 199 height 19
drag, startPoint x: 259, startPoint y: 431, endPoint x: 194, endPoint y: 432, distance: 64.7
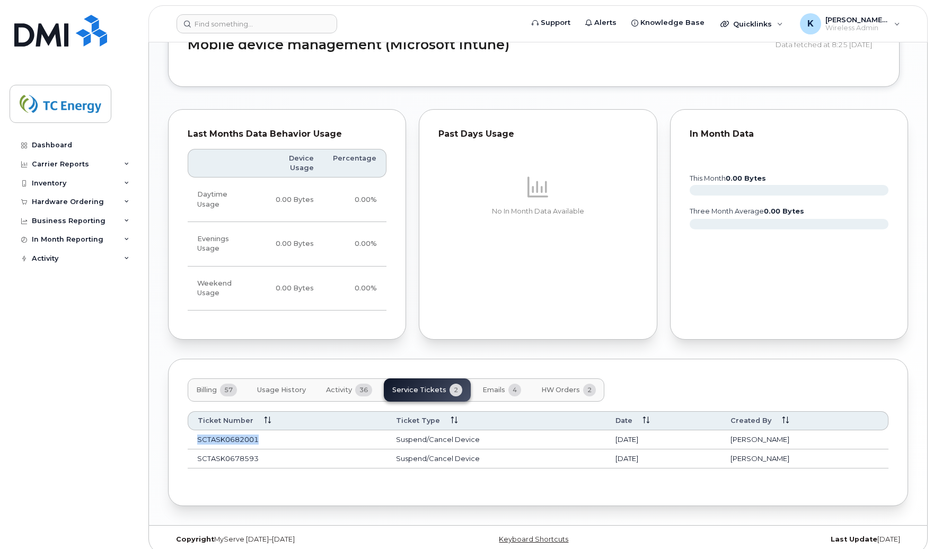
click at [194, 432] on td "SCTASK0682001" at bounding box center [287, 440] width 199 height 19
copy td "SCTASK0682001"
click at [267, 450] on td "SCTASK0678593" at bounding box center [287, 459] width 199 height 19
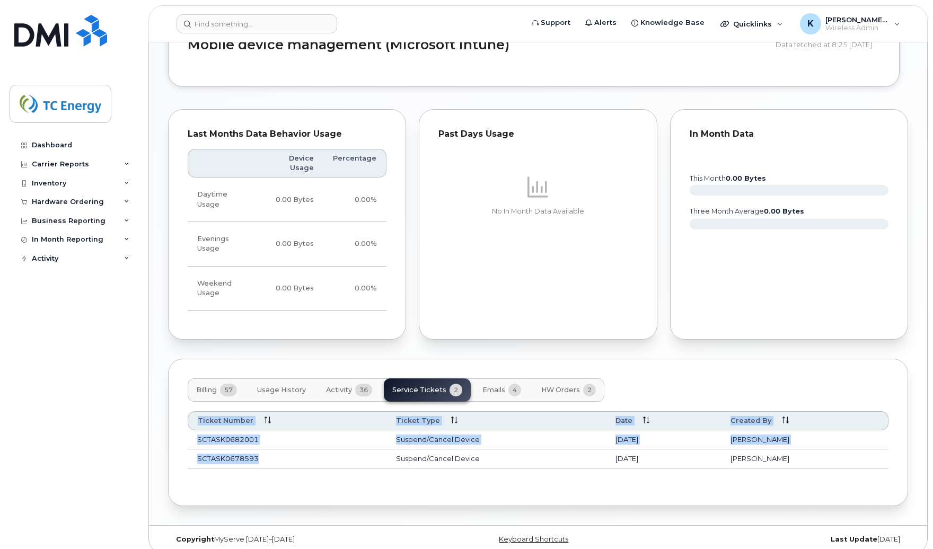
drag, startPoint x: 226, startPoint y: 451, endPoint x: 187, endPoint y: 451, distance: 38.7
click at [187, 451] on div "Billing 57 Usage History Activity 36 Service Tickets 2 Emails 4 HW Orders 2 Tic…" at bounding box center [538, 432] width 740 height 147
drag, startPoint x: 187, startPoint y: 451, endPoint x: 248, endPoint y: 452, distance: 61.0
click at [217, 454] on td "SCTASK0678593" at bounding box center [287, 459] width 199 height 19
click at [308, 450] on td "SCTASK0678593" at bounding box center [287, 459] width 199 height 19
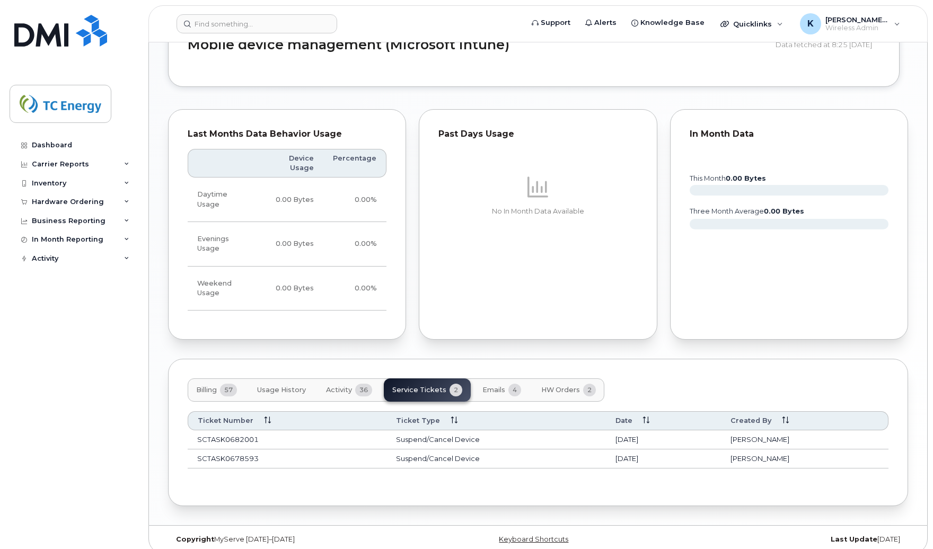
click at [261, 451] on td "SCTASK0678593" at bounding box center [287, 459] width 199 height 19
drag, startPoint x: 258, startPoint y: 449, endPoint x: 197, endPoint y: 457, distance: 61.5
click at [197, 457] on td "SCTASK0678593" at bounding box center [287, 459] width 199 height 19
copy td "SCTASK0678593"
drag, startPoint x: 263, startPoint y: 430, endPoint x: 197, endPoint y: 431, distance: 65.8
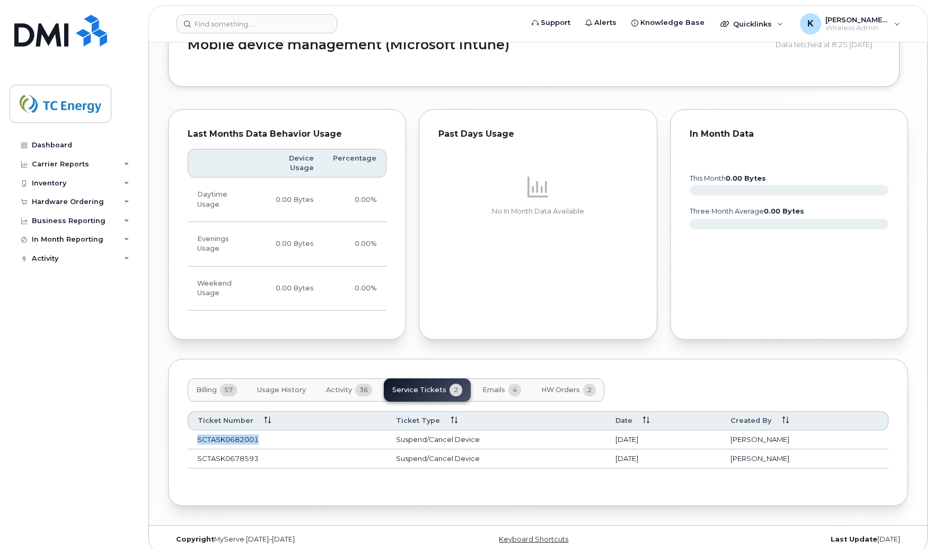
click at [197, 431] on td "SCTASK0682001" at bounding box center [287, 440] width 199 height 19
copy td "SCTASK0682001"
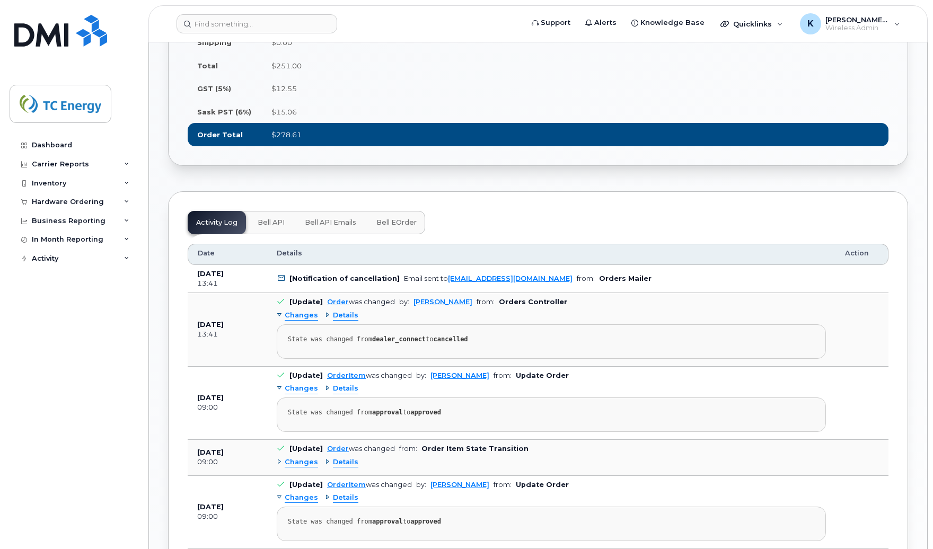
scroll to position [742, 0]
